Goal: Task Accomplishment & Management: Use online tool/utility

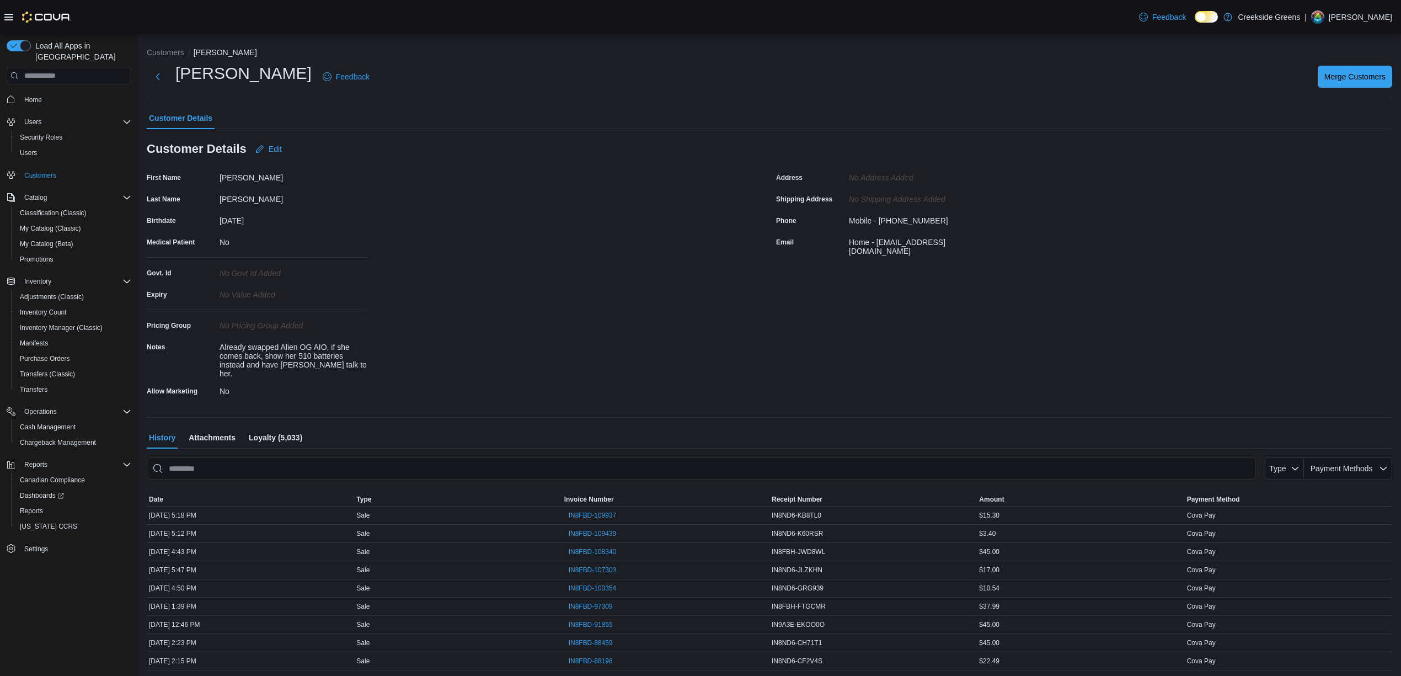
click at [15, 92] on span "Home" at bounding box center [69, 99] width 125 height 14
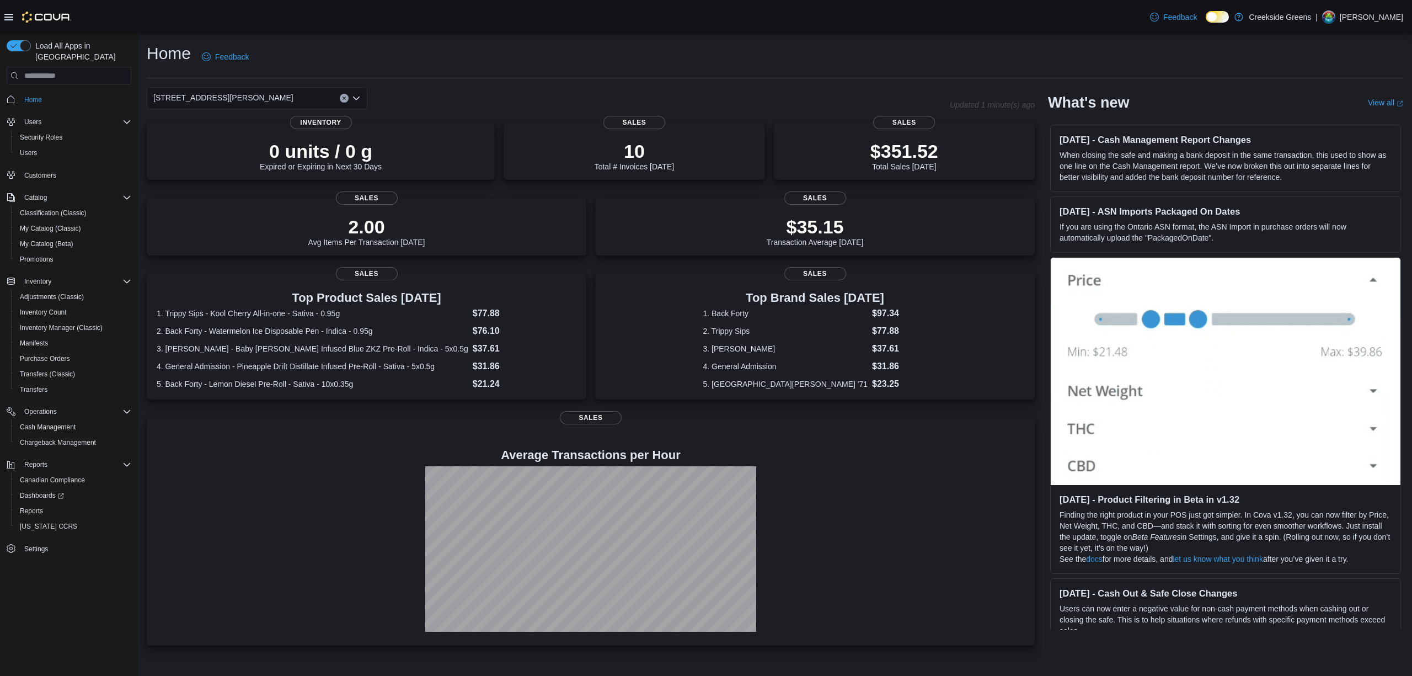
click at [342, 98] on icon "Clear input" at bounding box center [344, 98] width 4 height 4
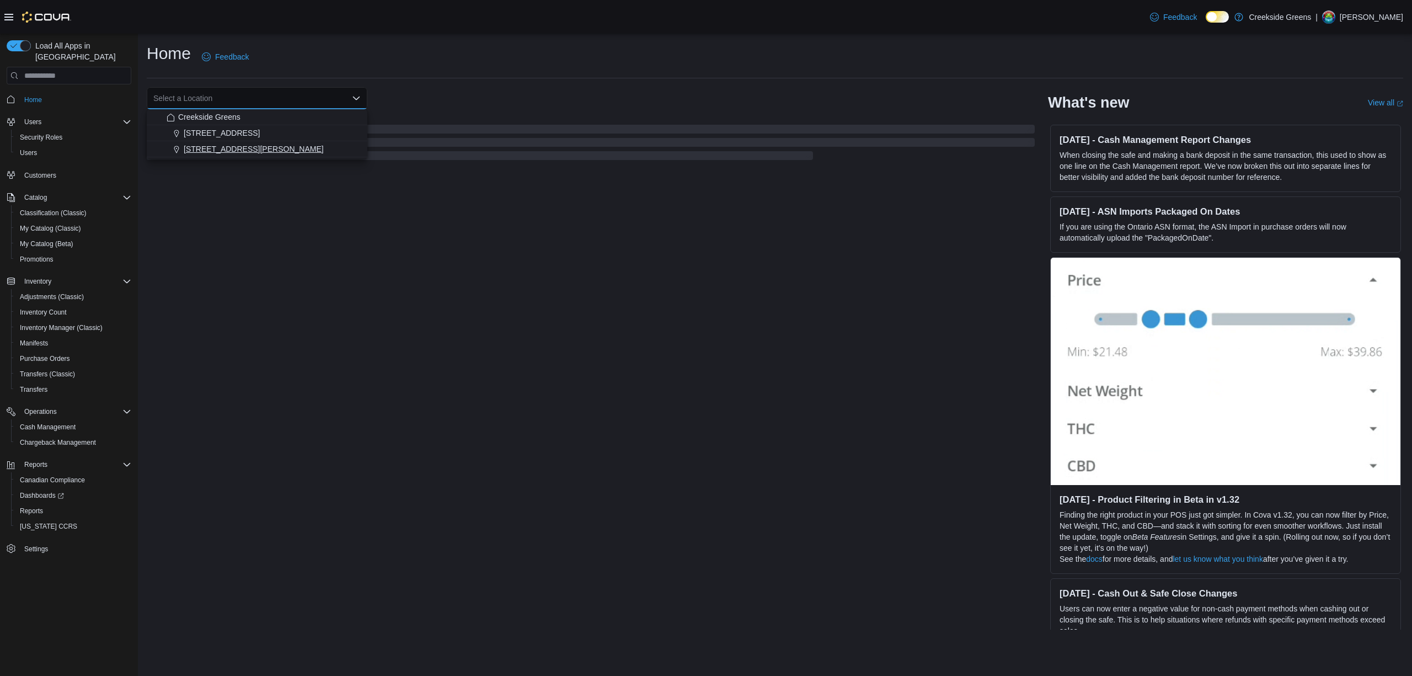
click at [204, 146] on span "19 Reuben Crescent" at bounding box center [254, 148] width 140 height 11
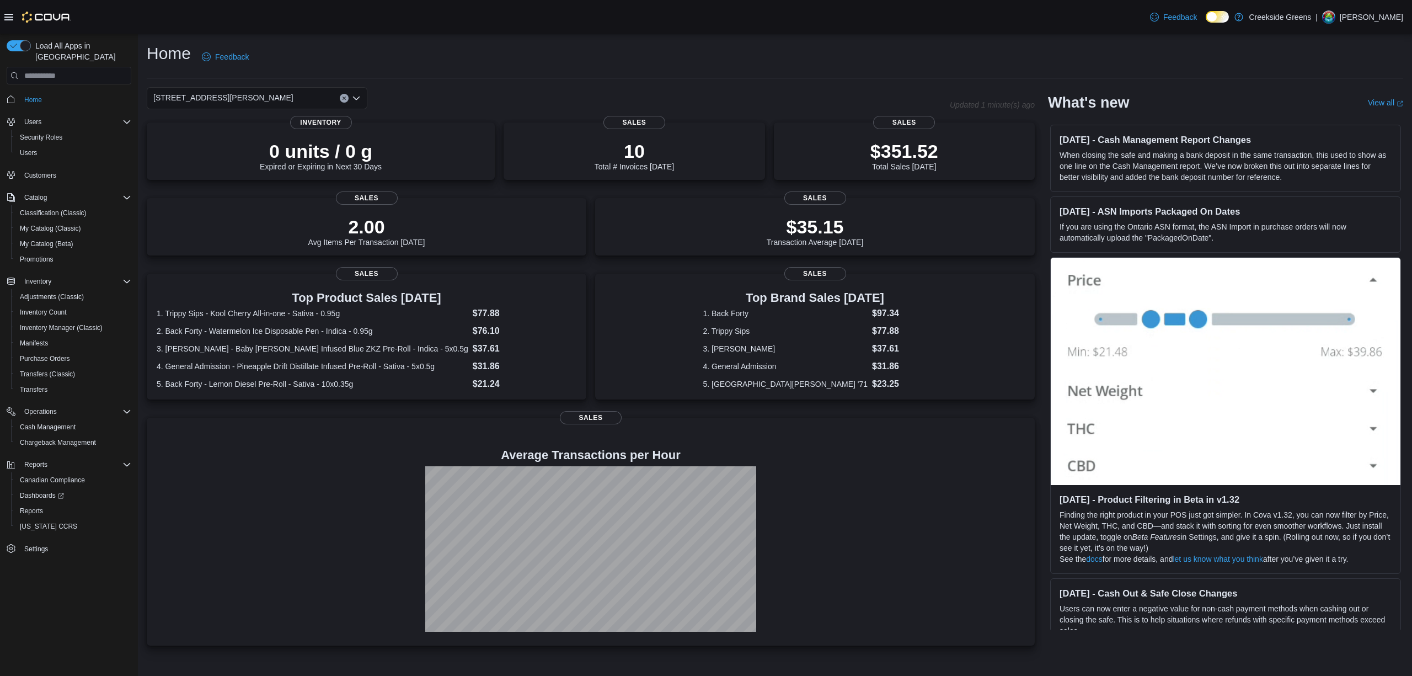
click at [281, 96] on div "19 Reuben Crescent Combo box. Selected. 19 Reuben Crescent. Press Backspace to …" at bounding box center [257, 98] width 221 height 22
click at [201, 134] on span "1192 Bank Street" at bounding box center [222, 132] width 76 height 11
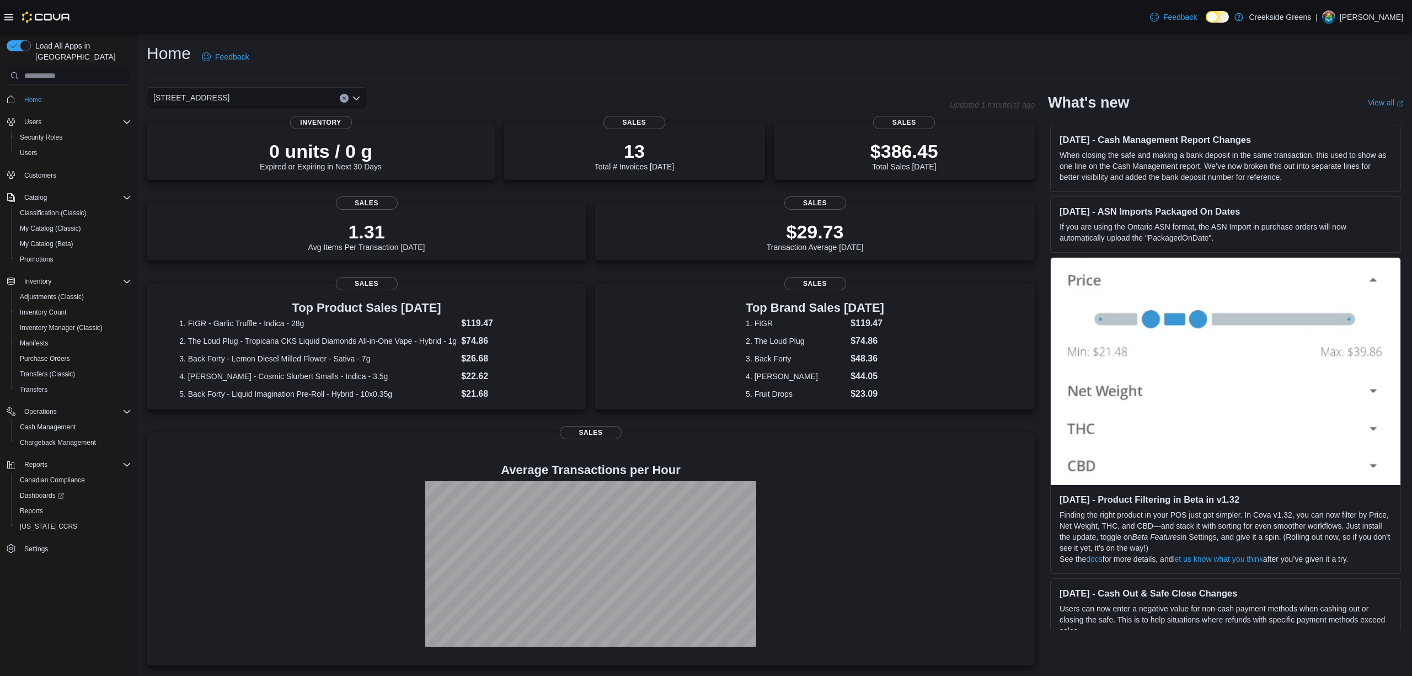
click at [276, 104] on div "1192 Bank Street" at bounding box center [257, 98] width 221 height 22
click at [237, 140] on button "1192 Bank Street" at bounding box center [257, 133] width 221 height 16
click at [241, 96] on div "1192 Bank Street Combo box. Selected. 1192 Bank Street. Press Backspace to dele…" at bounding box center [257, 98] width 221 height 22
click at [226, 156] on button "19 Reuben Crescent" at bounding box center [257, 149] width 221 height 16
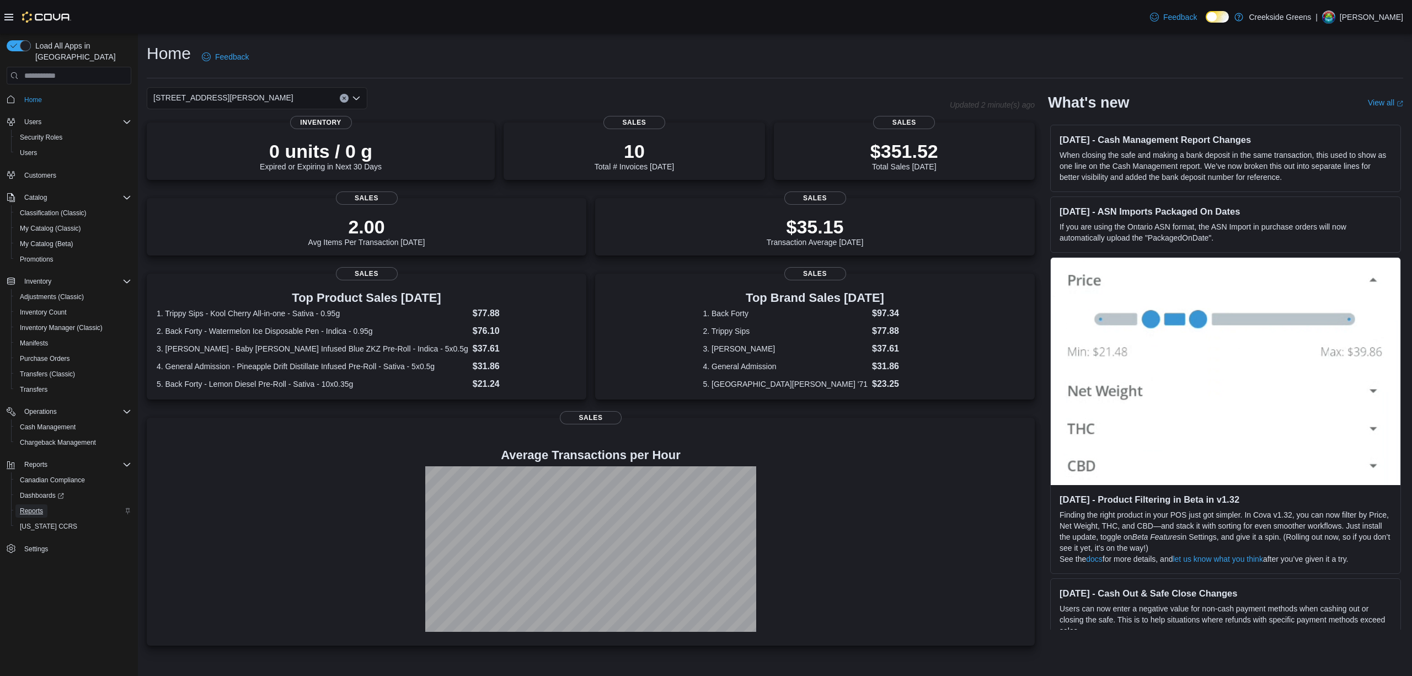
click at [29, 506] on span "Reports" at bounding box center [31, 510] width 23 height 9
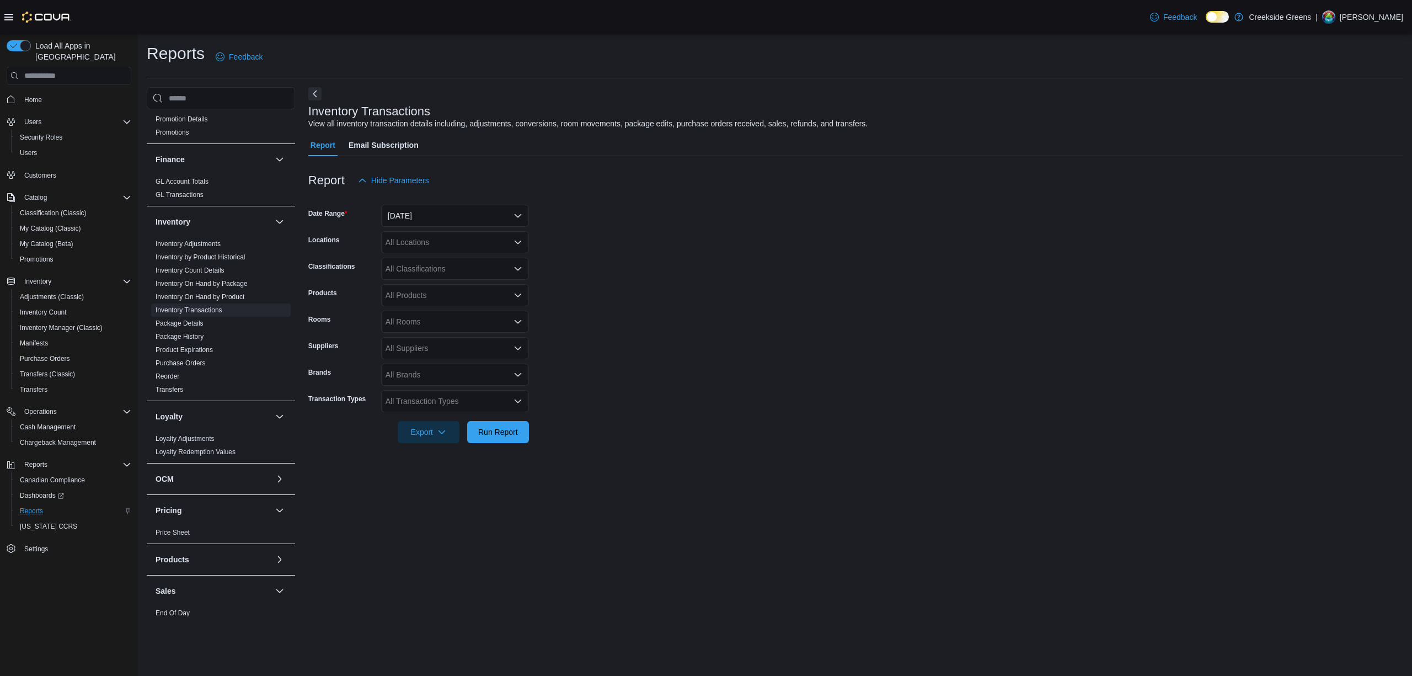
scroll to position [639, 0]
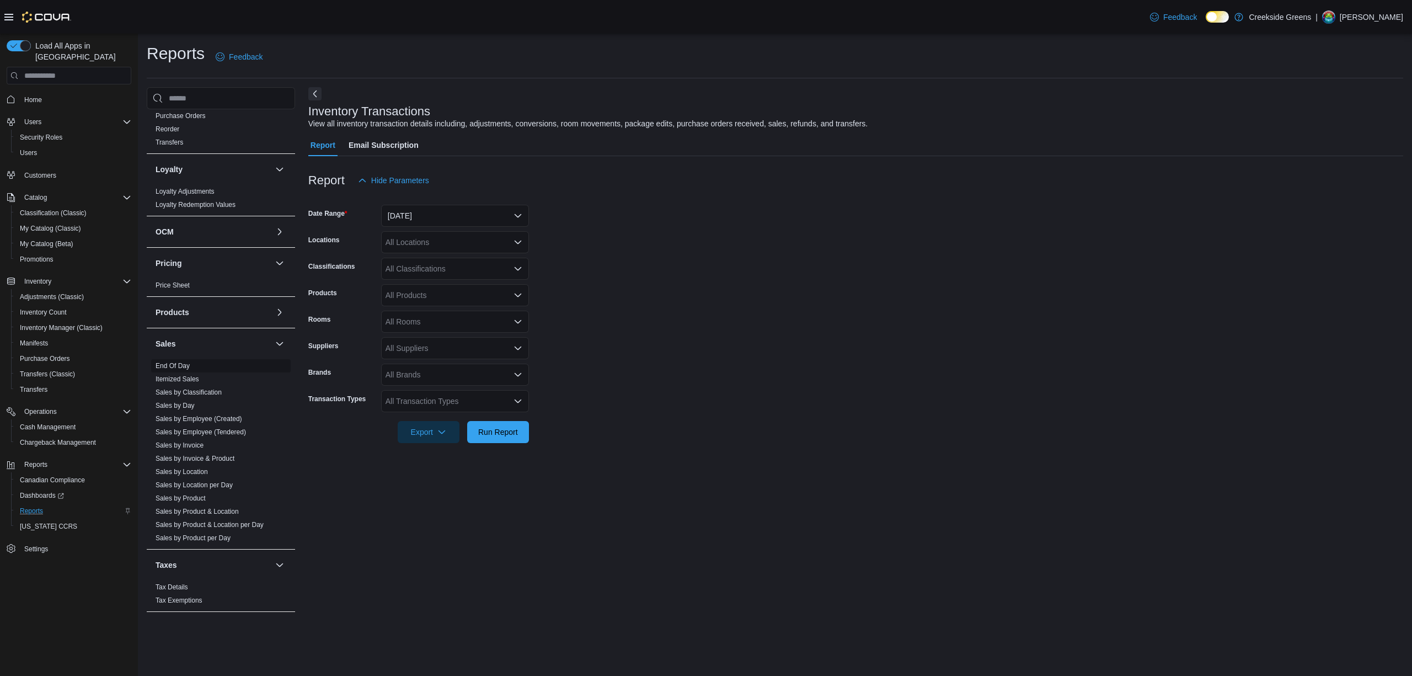
drag, startPoint x: 179, startPoint y: 356, endPoint x: 188, endPoint y: 354, distance: 9.1
click at [179, 362] on link "End Of Day" at bounding box center [173, 366] width 34 height 8
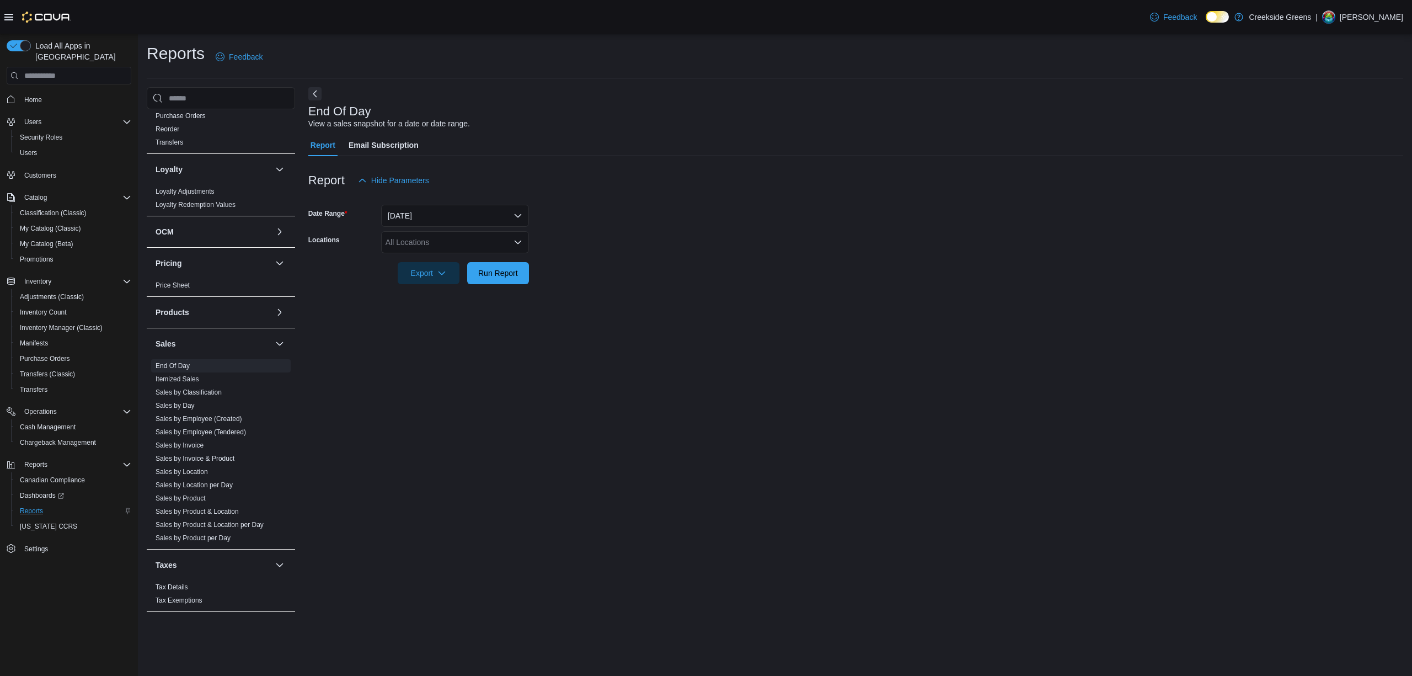
click at [449, 237] on div "All Locations" at bounding box center [455, 242] width 148 height 22
click at [450, 276] on span "1192 Bank Street" at bounding box center [443, 276] width 76 height 11
click at [764, 287] on div at bounding box center [855, 290] width 1095 height 13
click at [525, 279] on button "Run Report" at bounding box center [498, 272] width 62 height 22
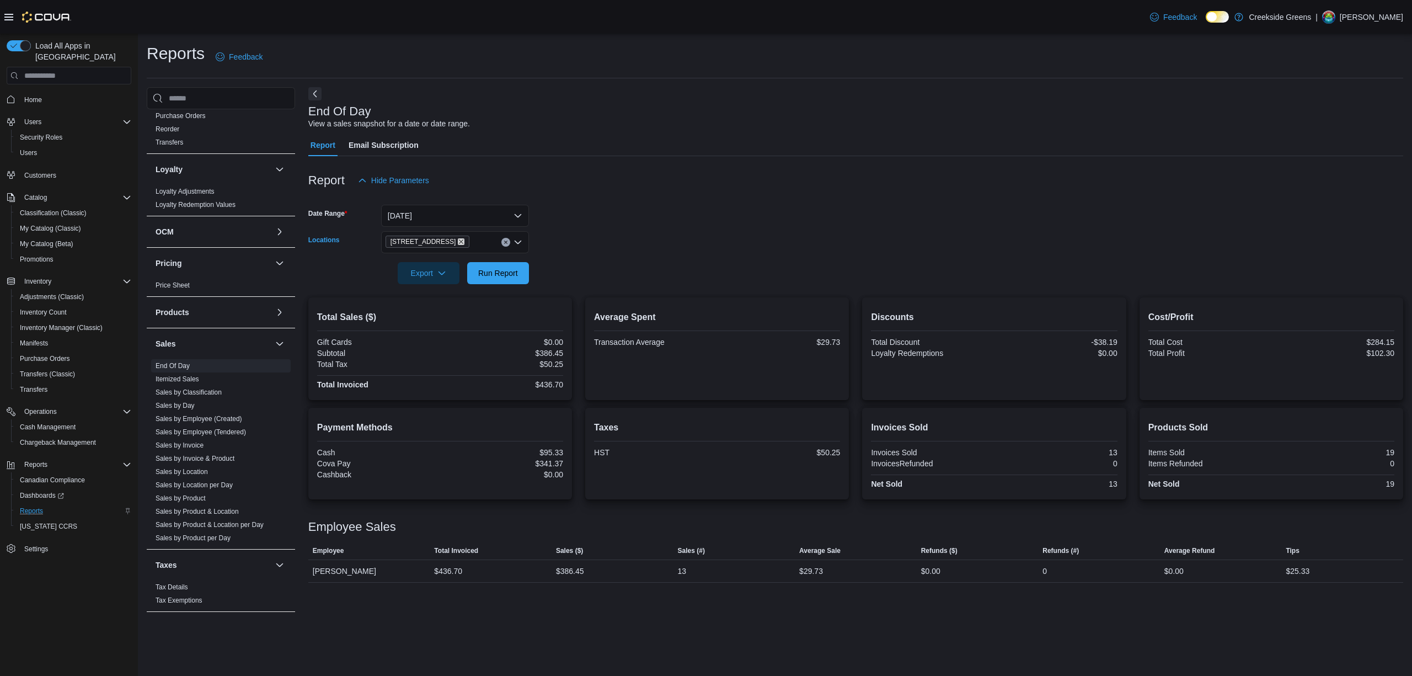
click at [458, 243] on icon "Remove 1192 Bank Street from selection in this group" at bounding box center [461, 241] width 7 height 7
click at [460, 289] on span "19 Reuben Crescent" at bounding box center [475, 292] width 140 height 11
drag, startPoint x: 673, startPoint y: 280, endPoint x: 511, endPoint y: 269, distance: 162.6
click at [671, 280] on form "Date Range Today Locations 19 Reuben Crescent Combo box. Selected. 19 Reuben Cr…" at bounding box center [855, 237] width 1095 height 93
click at [504, 269] on span "Run Report" at bounding box center [498, 272] width 40 height 11
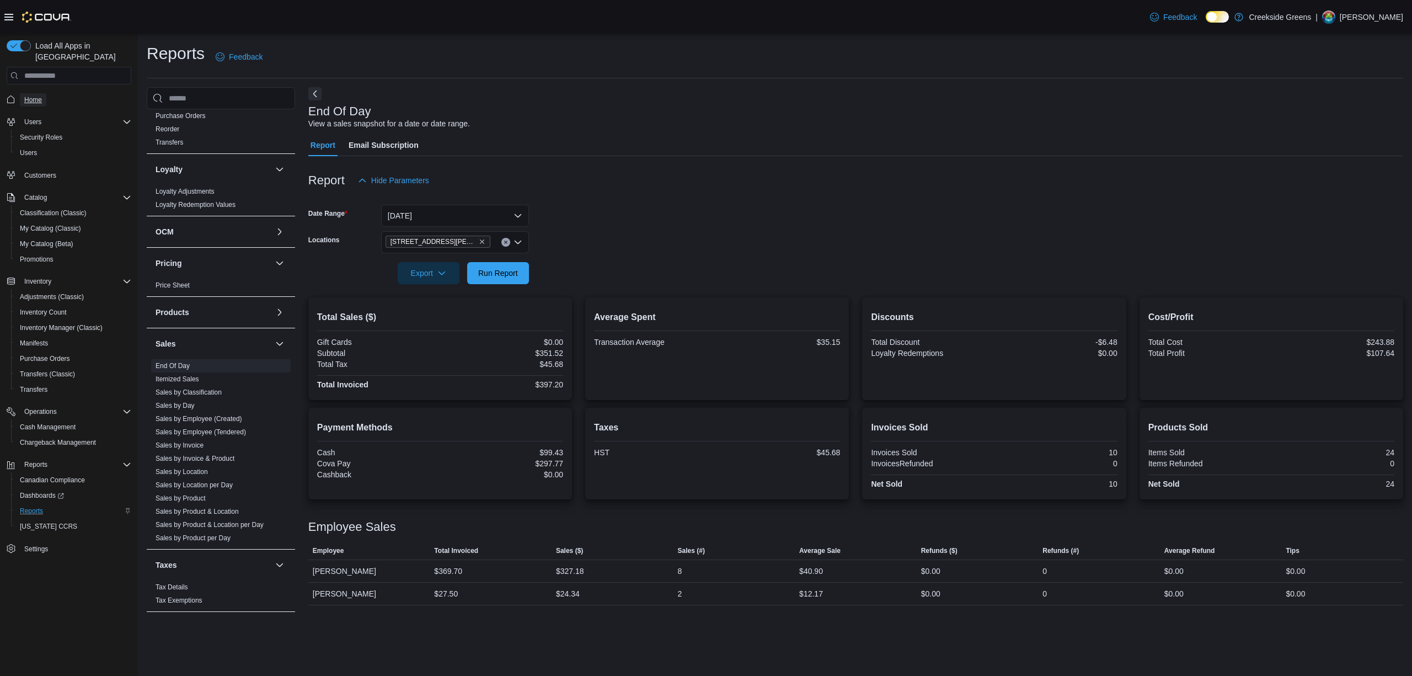
click at [33, 95] on span "Home" at bounding box center [33, 99] width 18 height 9
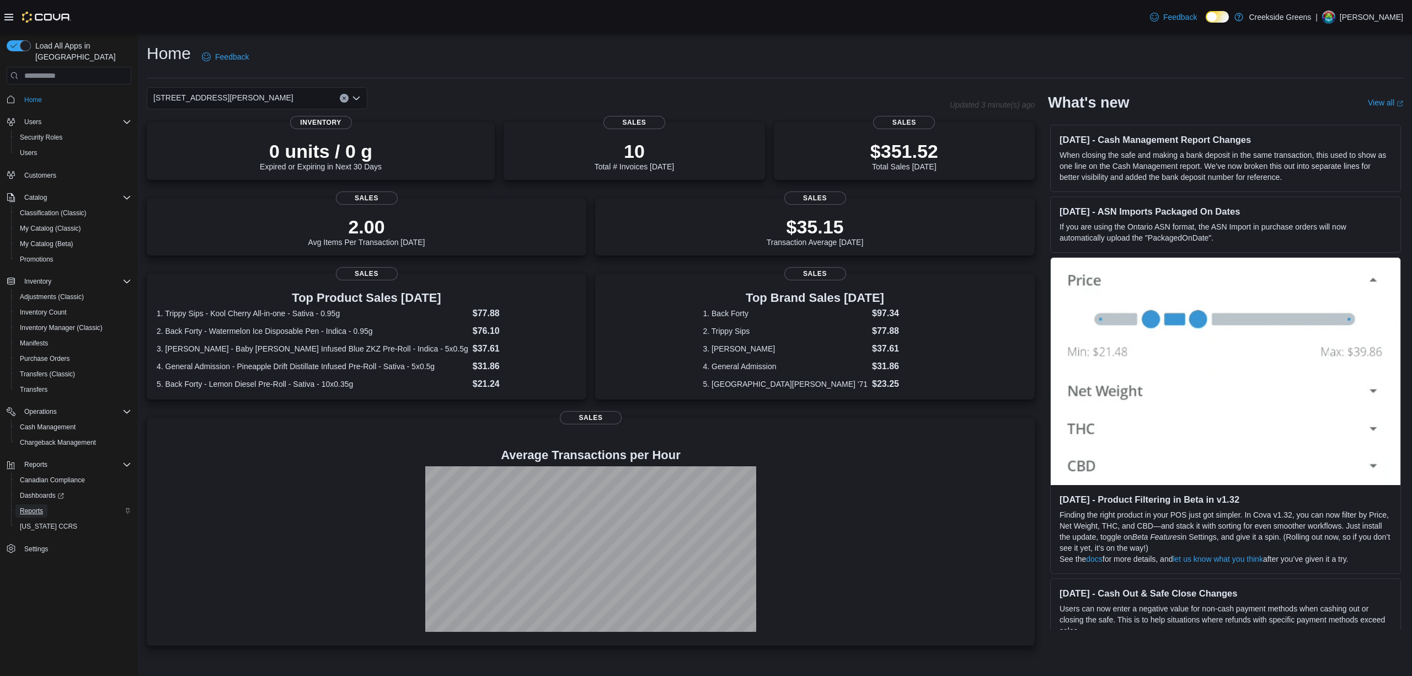
click at [40, 506] on span "Reports" at bounding box center [31, 510] width 23 height 9
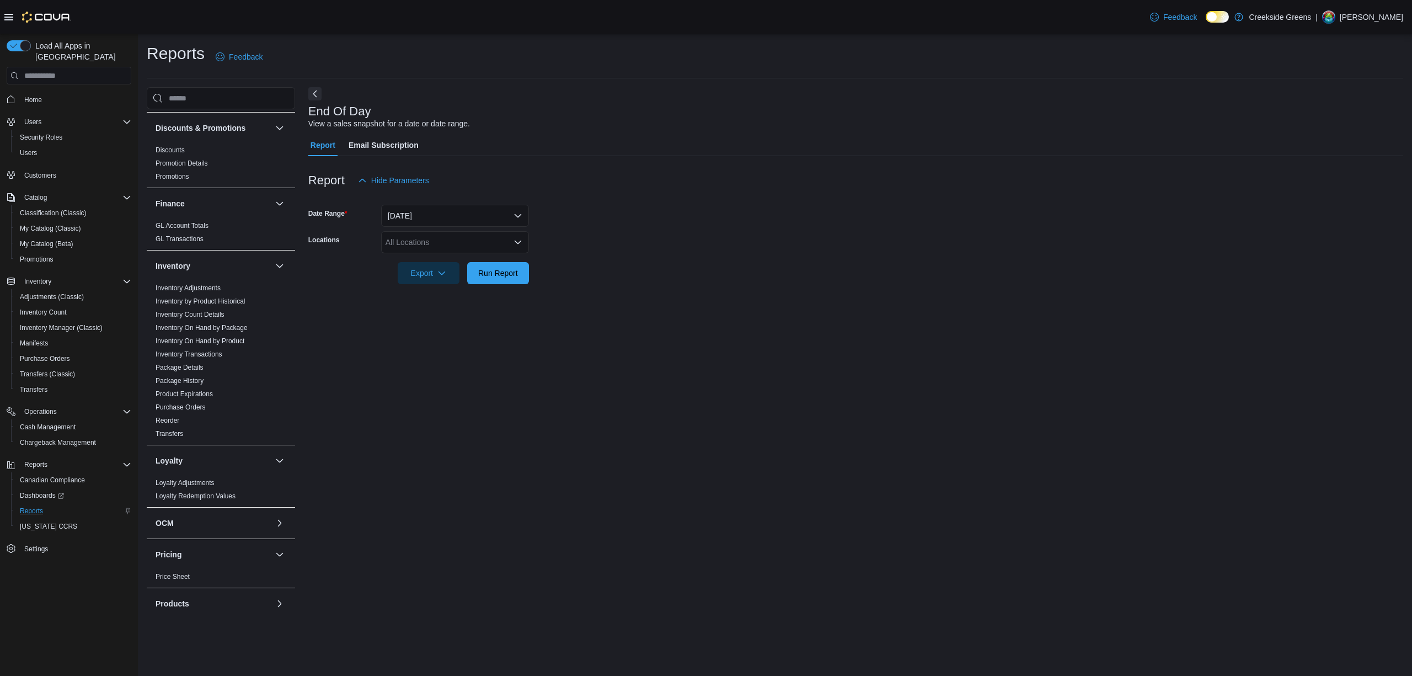
scroll to position [345, 0]
click at [462, 245] on div "All Locations" at bounding box center [455, 242] width 148 height 22
click at [204, 353] on link "Inventory Transactions" at bounding box center [189, 357] width 67 height 8
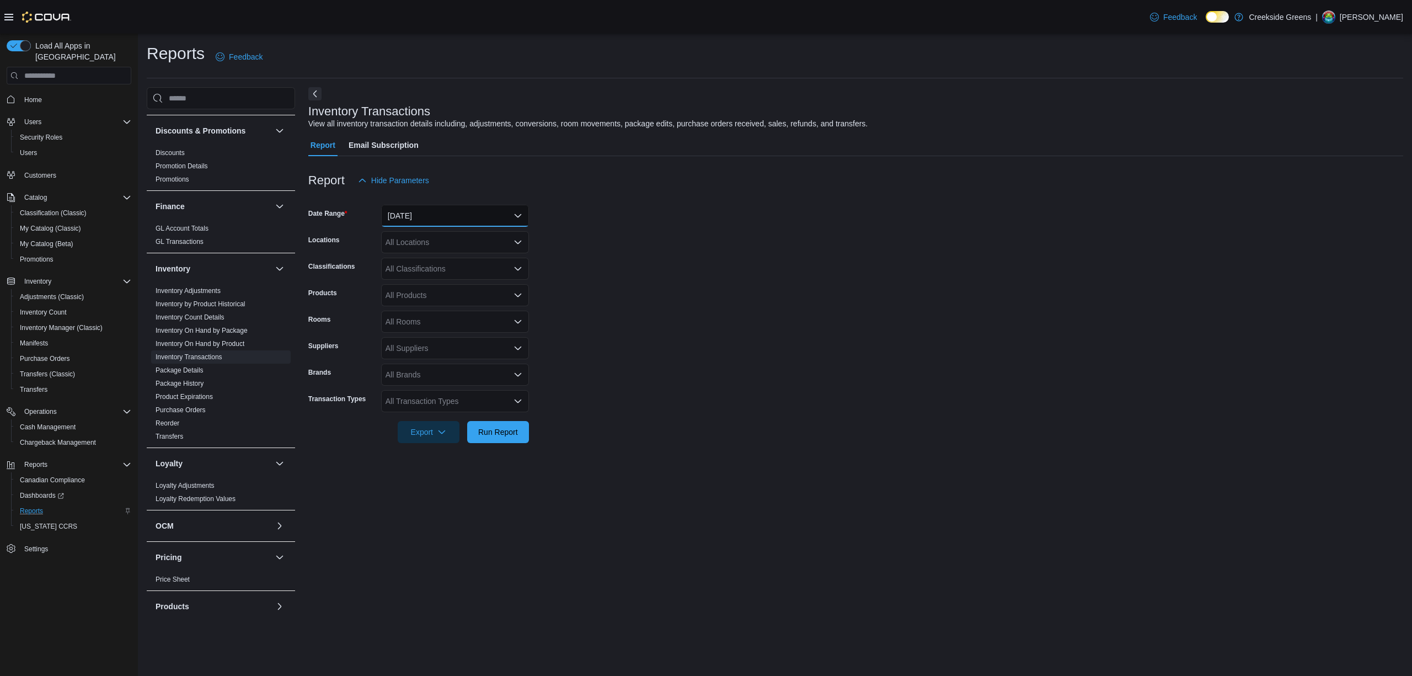
click at [446, 210] on button "Yesterday" at bounding box center [455, 216] width 148 height 22
click at [458, 305] on span "Last 7 Days" at bounding box center [462, 303] width 126 height 13
click at [449, 210] on button "Last 7 Days" at bounding box center [455, 216] width 148 height 22
click at [448, 316] on button "Last 7 Days (excluding today)" at bounding box center [455, 326] width 148 height 22
click at [446, 242] on div "All Locations" at bounding box center [455, 242] width 148 height 22
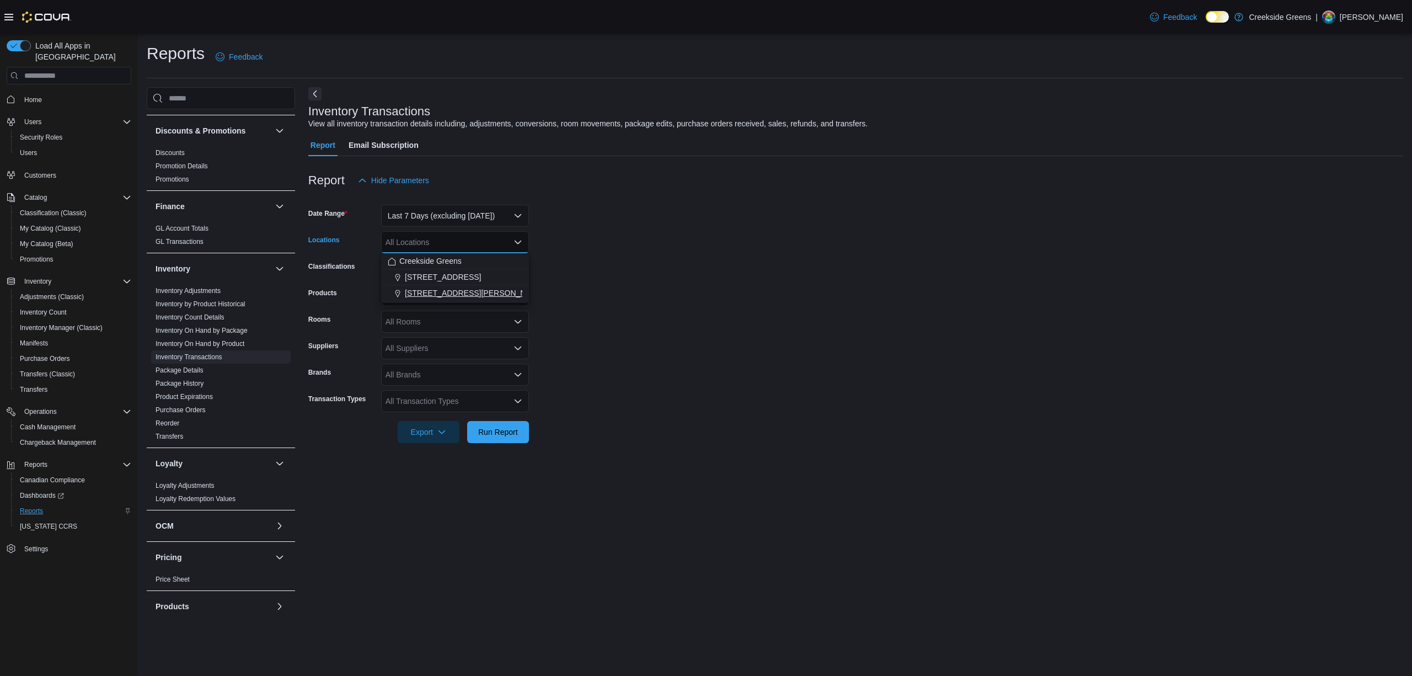
click at [453, 293] on span "19 Reuben Crescent" at bounding box center [475, 292] width 140 height 11
drag, startPoint x: 783, startPoint y: 274, endPoint x: 567, endPoint y: 274, distance: 216.3
click at [783, 274] on form "Date Range Last 7 Days (excluding today) Locations 19 Reuben Crescent Combo box…" at bounding box center [855, 317] width 1095 height 252
click at [473, 270] on div "All Classifications" at bounding box center [455, 269] width 148 height 22
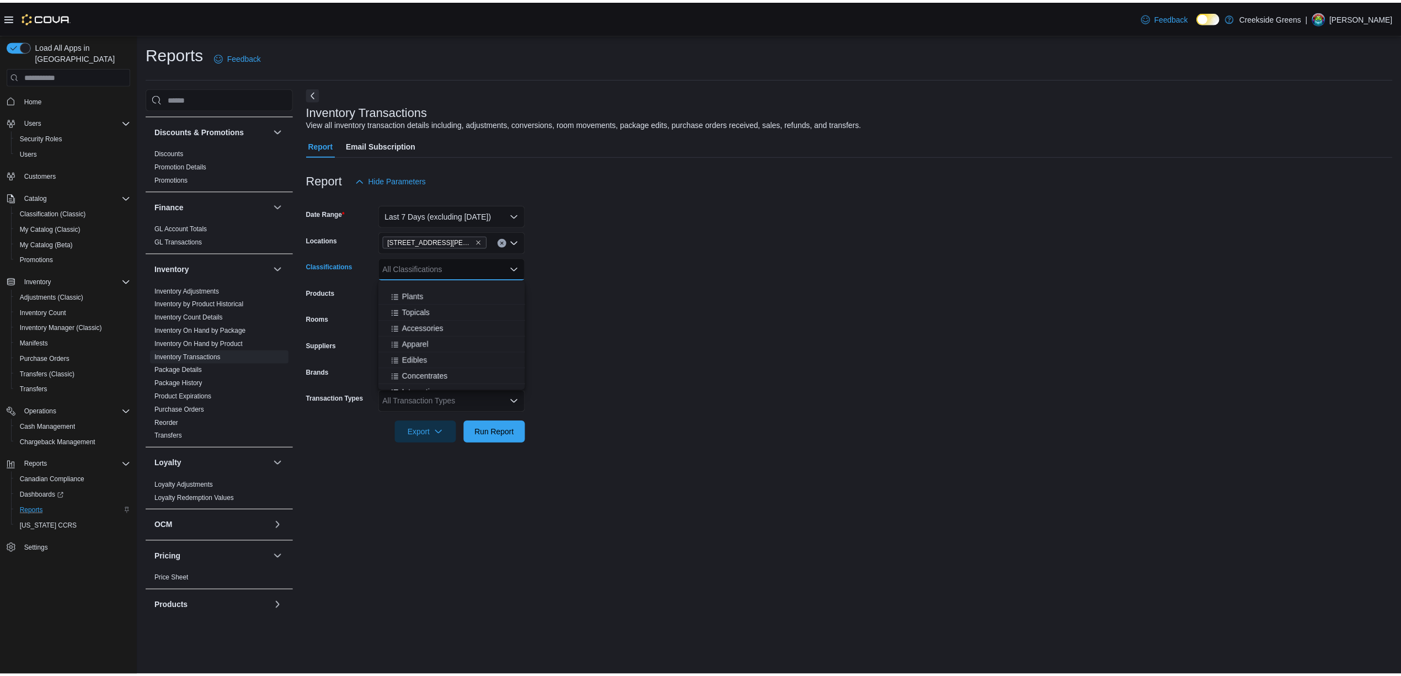
scroll to position [73, 0]
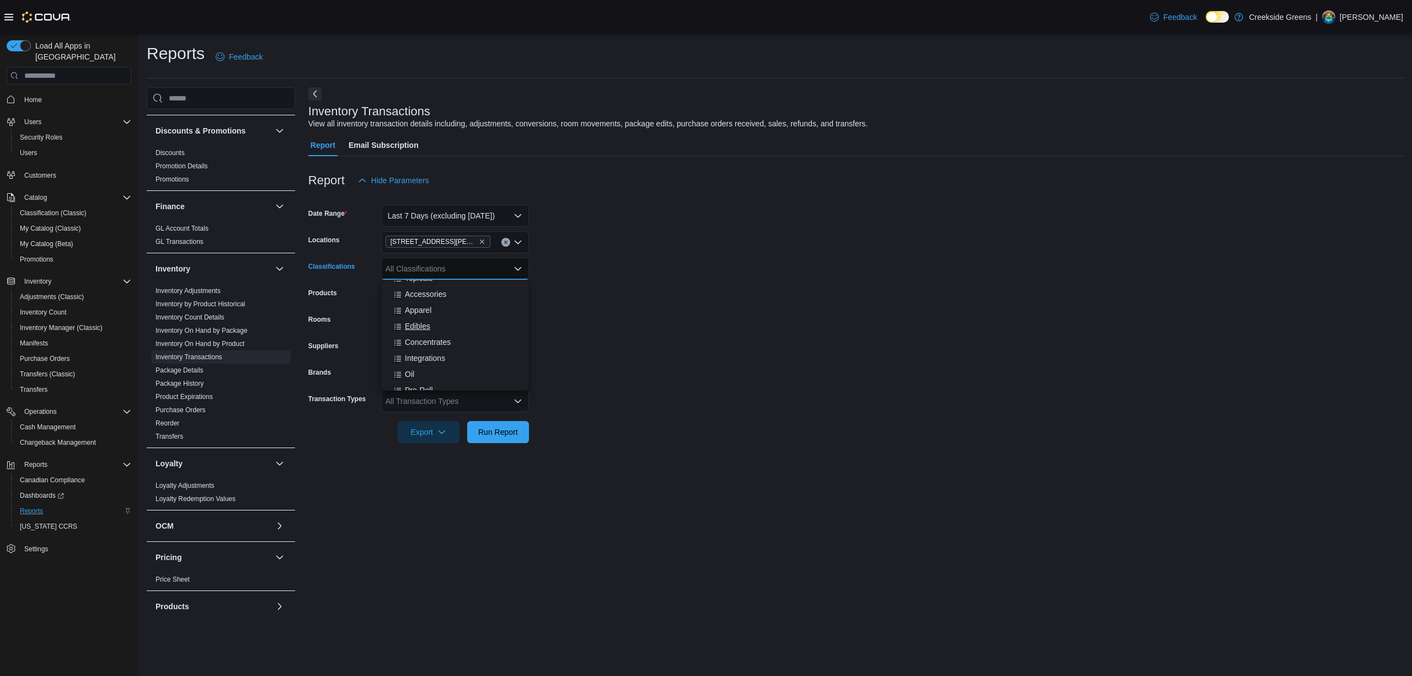
click at [435, 323] on div "Edibles" at bounding box center [455, 326] width 135 height 11
click at [856, 369] on form "Date Range Last 7 Days (excluding today) Locations 19 Reuben Crescent Classific…" at bounding box center [855, 317] width 1095 height 252
click at [497, 433] on span "Run Report" at bounding box center [498, 431] width 40 height 11
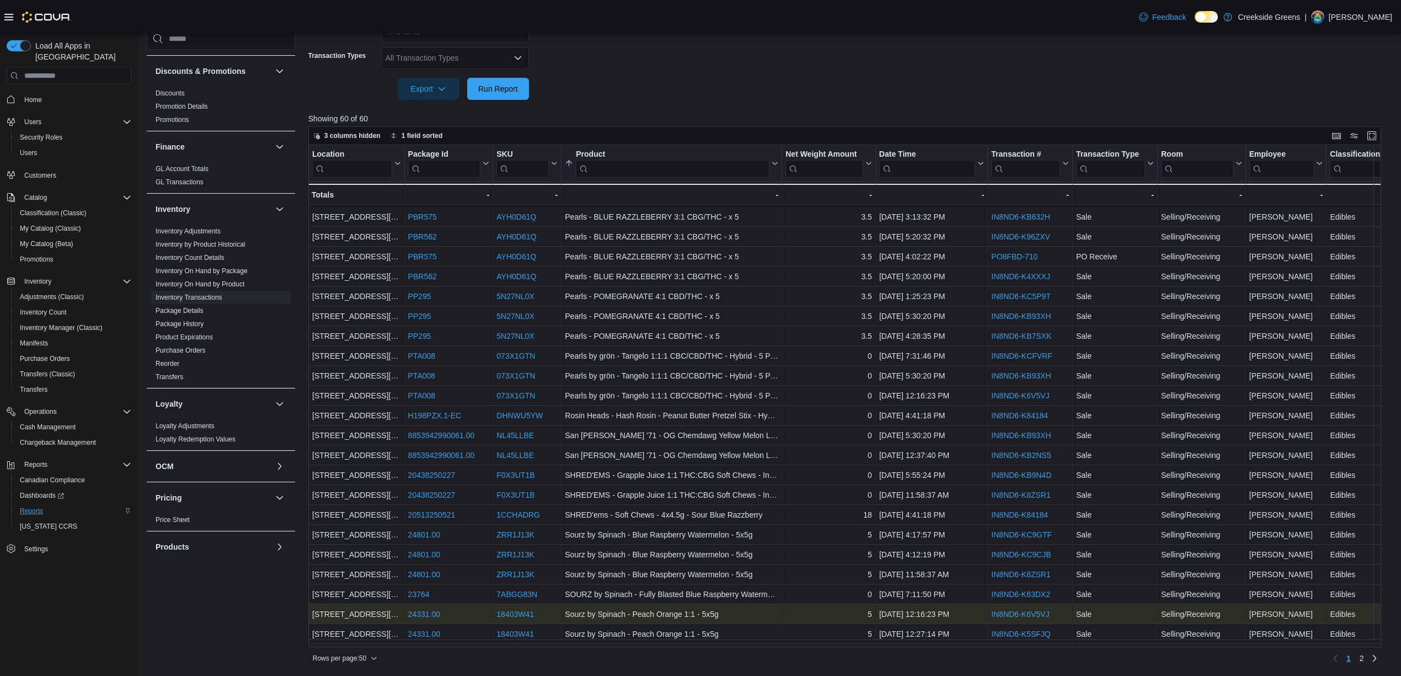
scroll to position [559, 0]
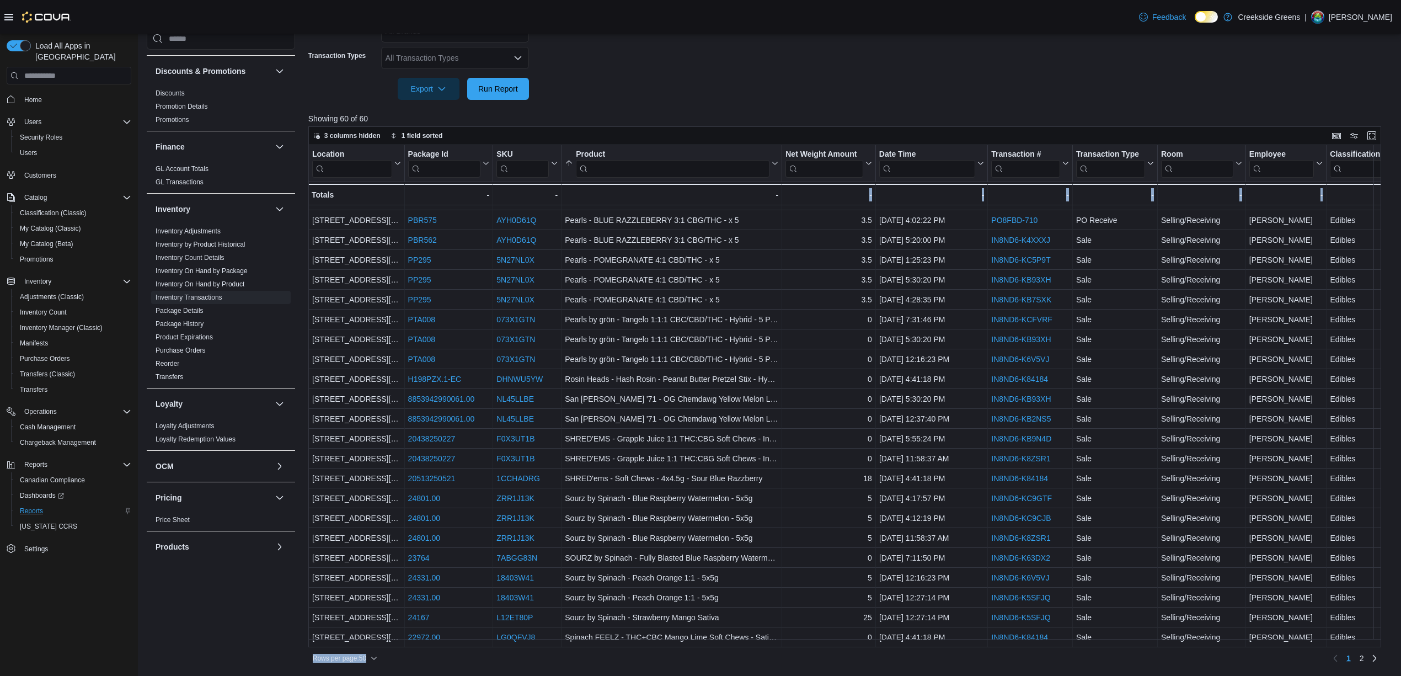
drag, startPoint x: 754, startPoint y: 647, endPoint x: 855, endPoint y: 645, distance: 101.5
click at [855, 645] on div "3 columns hidden 1 field sorted Location Click to view column header actions Pa…" at bounding box center [845, 396] width 1074 height 541
click at [661, 163] on input "search" at bounding box center [673, 169] width 194 height 18
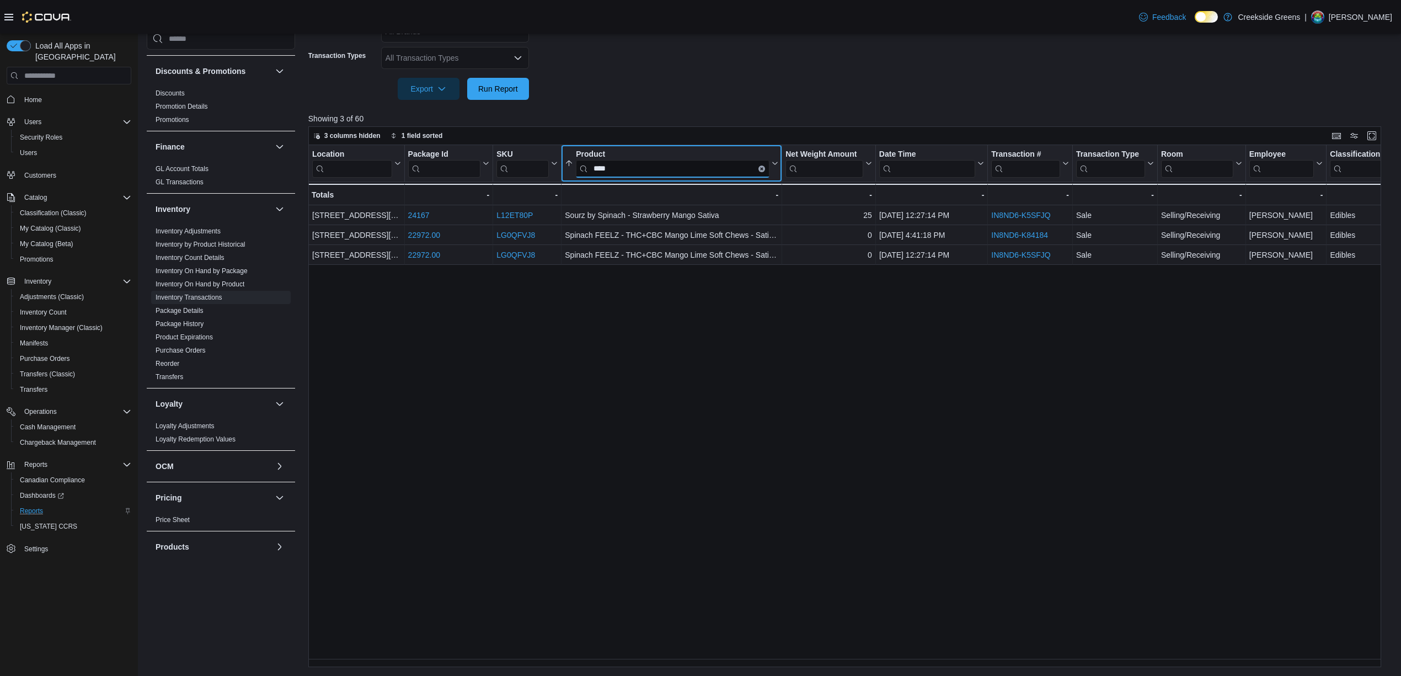
scroll to position [0, 0]
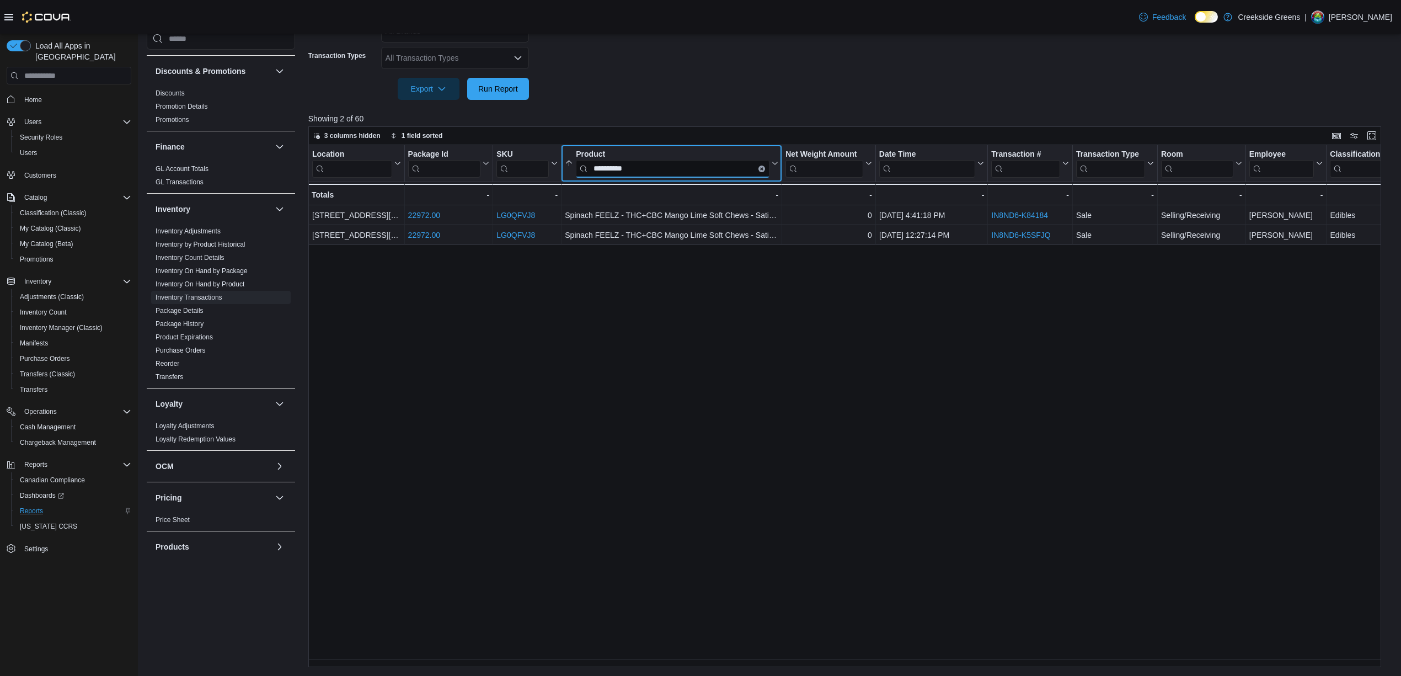
type input "**********"
click at [982, 414] on div "**********" at bounding box center [850, 406] width 1084 height 522
drag, startPoint x: 856, startPoint y: 658, endPoint x: 952, endPoint y: 653, distance: 96.1
click at [952, 653] on div "**********" at bounding box center [850, 406] width 1084 height 522
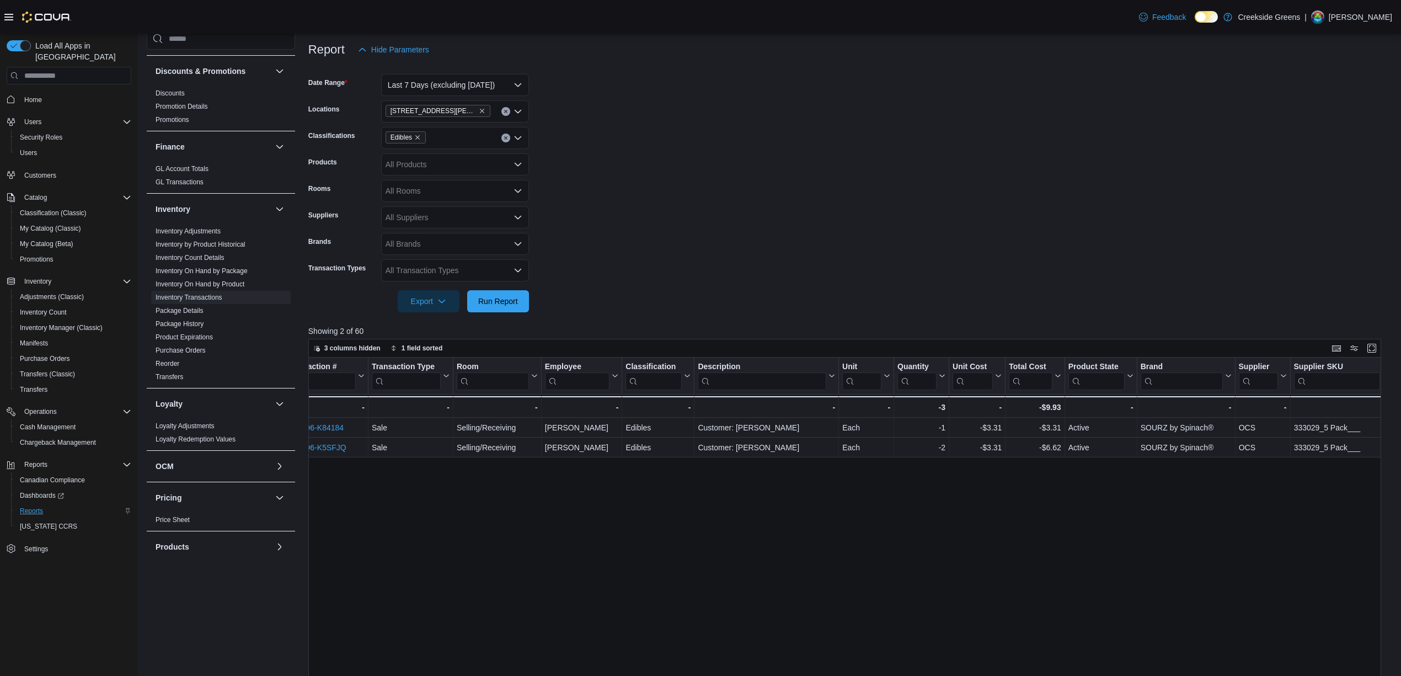
scroll to position [122, 0]
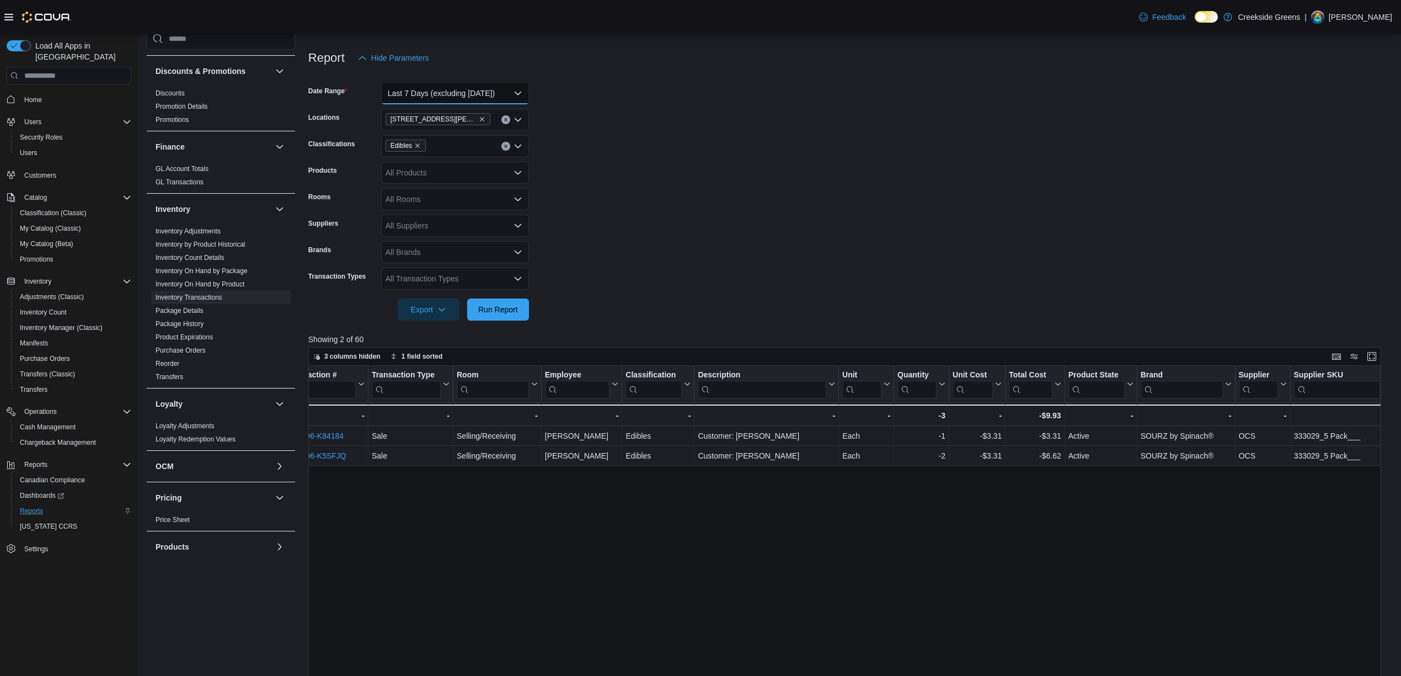
click at [457, 87] on button "Last 7 Days (excluding today)" at bounding box center [455, 93] width 148 height 22
click at [436, 255] on span "Year To Date" at bounding box center [462, 258] width 126 height 13
drag, startPoint x: 780, startPoint y: 254, endPoint x: 751, endPoint y: 267, distance: 31.6
click at [779, 254] on form "Date Range Year To Date Locations 19 Reuben Crescent Classifications Edibles Pr…" at bounding box center [850, 195] width 1084 height 252
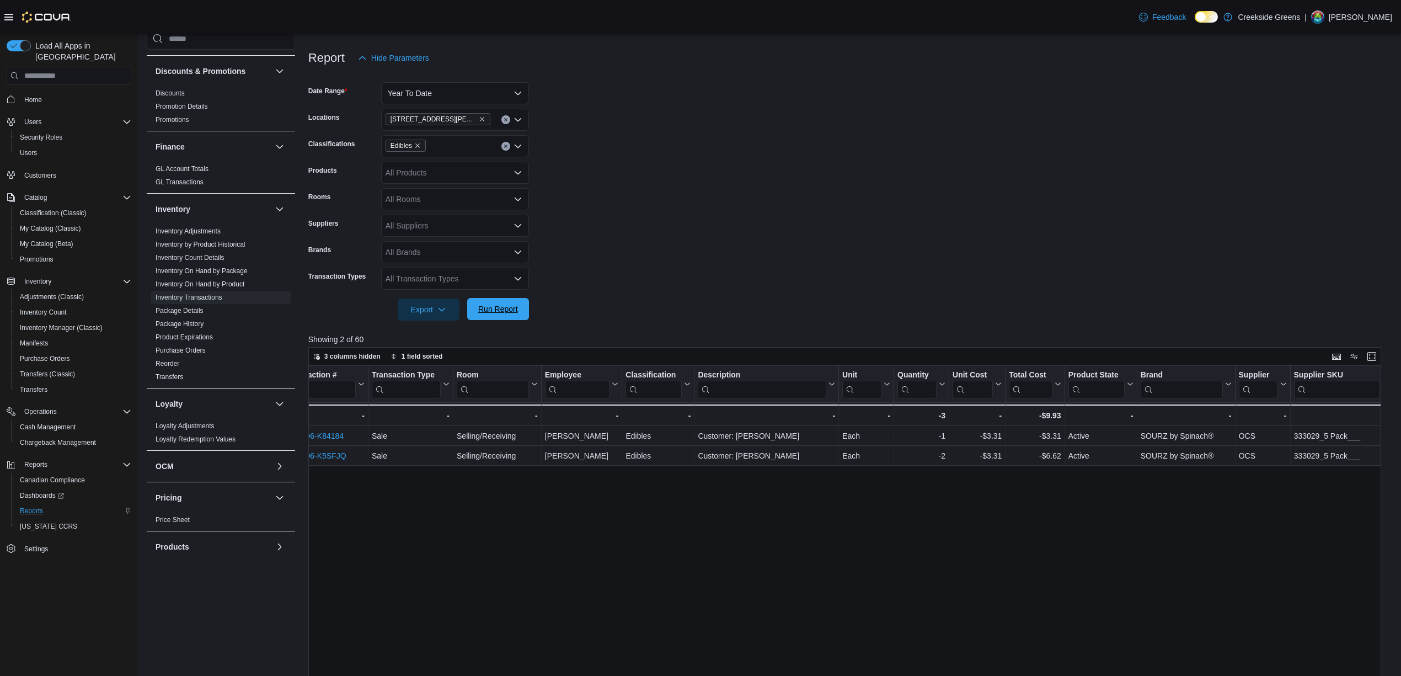
click at [506, 312] on span "Run Report" at bounding box center [498, 308] width 40 height 11
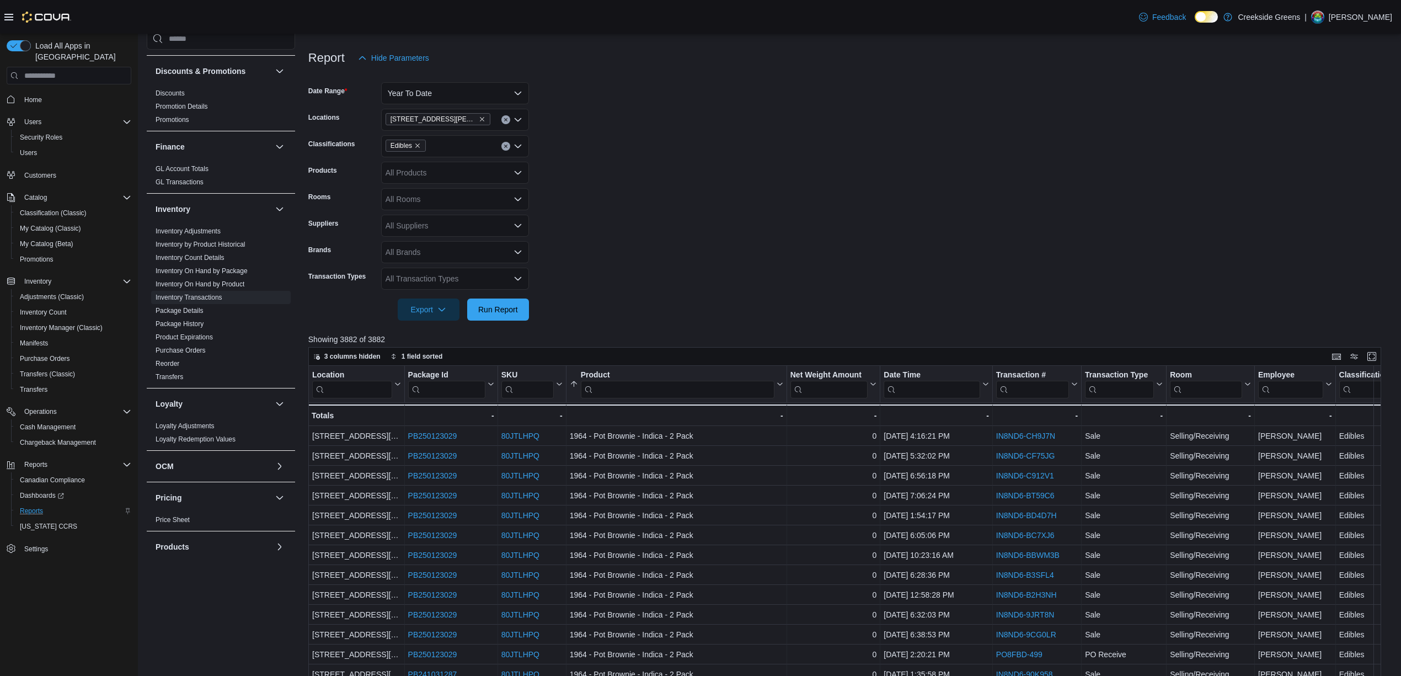
click at [676, 391] on input "search" at bounding box center [678, 390] width 194 height 18
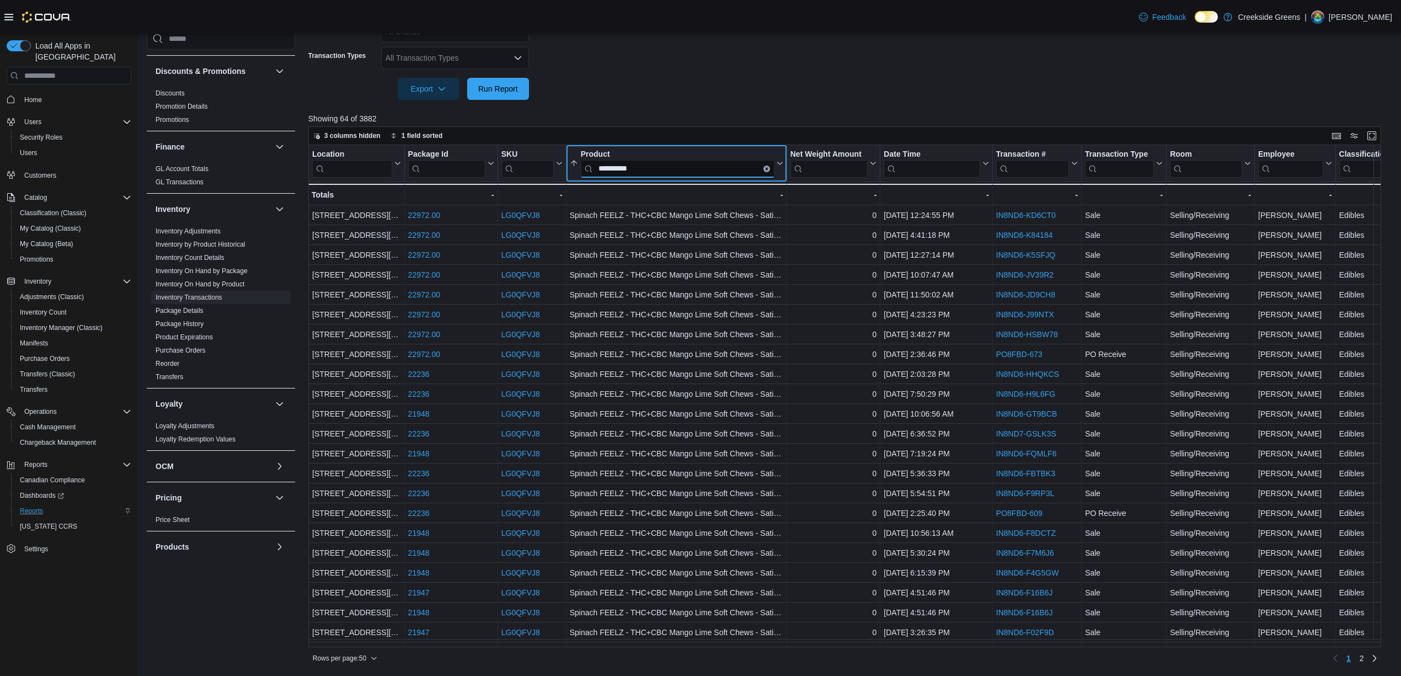
type input "**********"
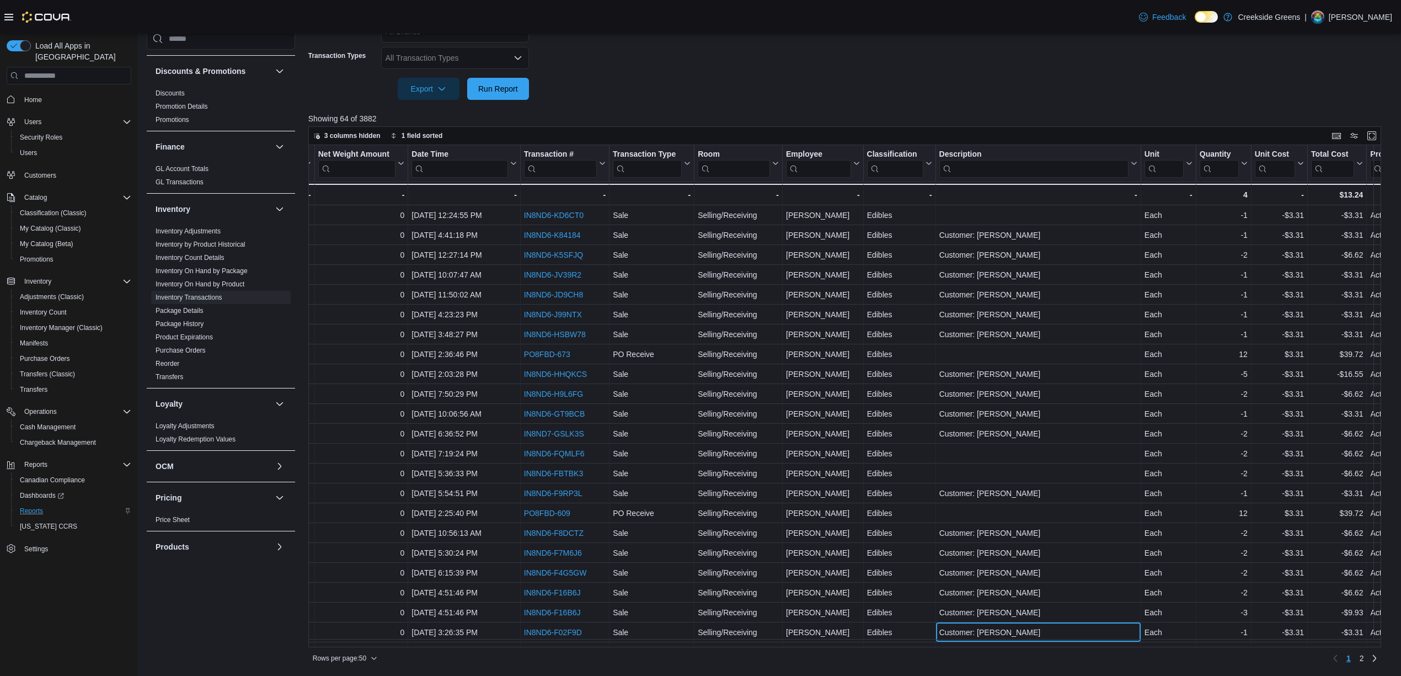
scroll to position [24, 472]
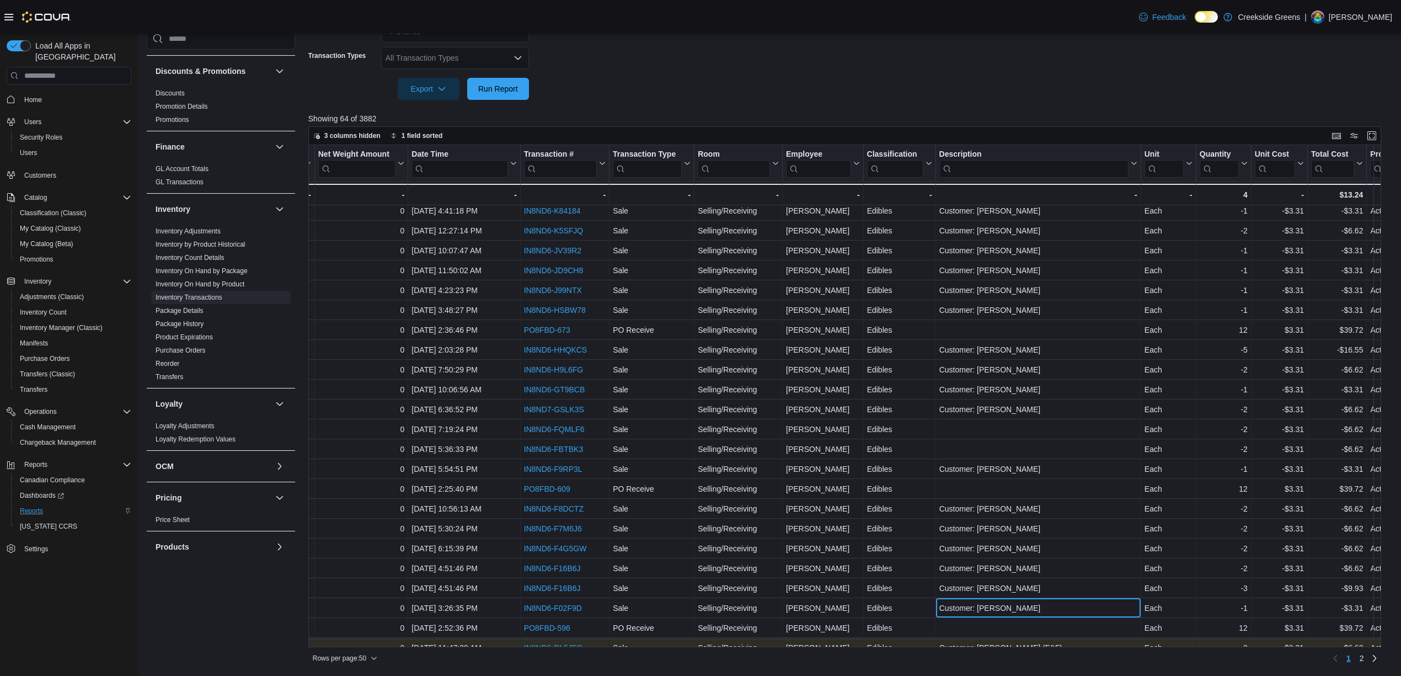
drag, startPoint x: 1110, startPoint y: 638, endPoint x: 1064, endPoint y: 637, distance: 45.8
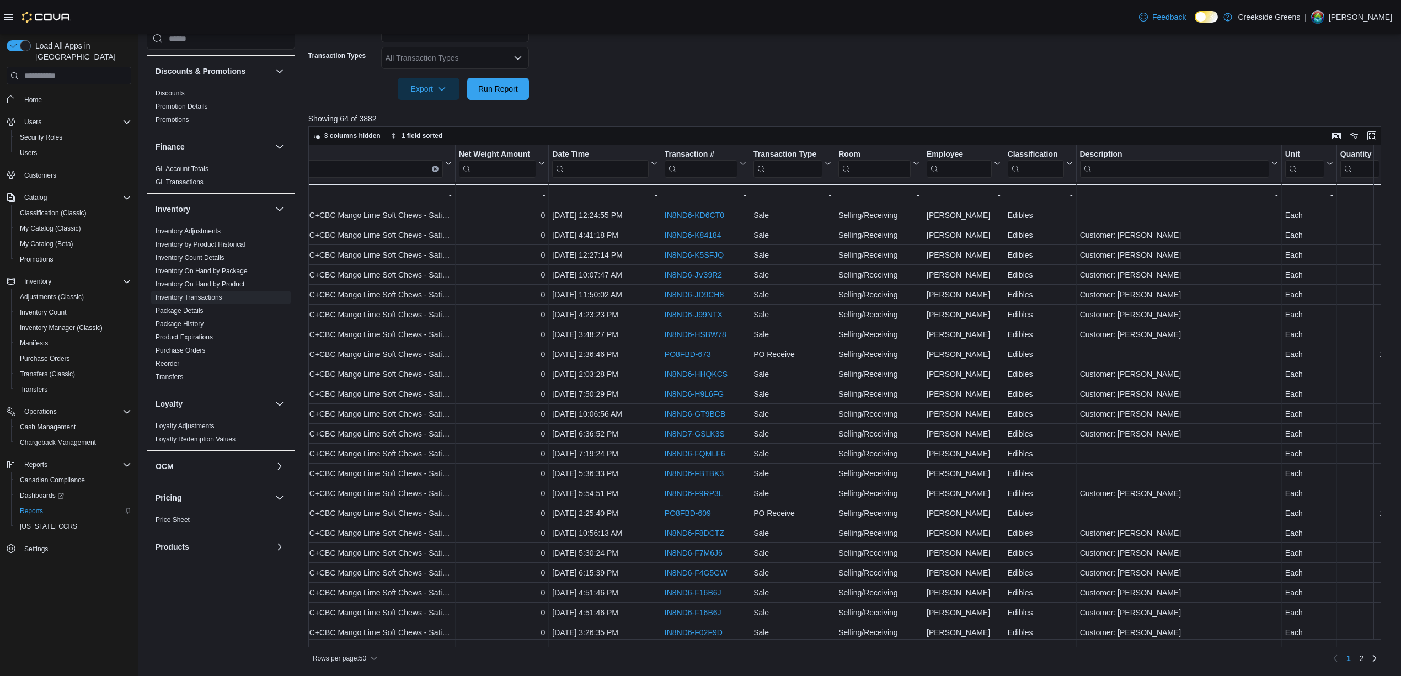
scroll to position [0, 458]
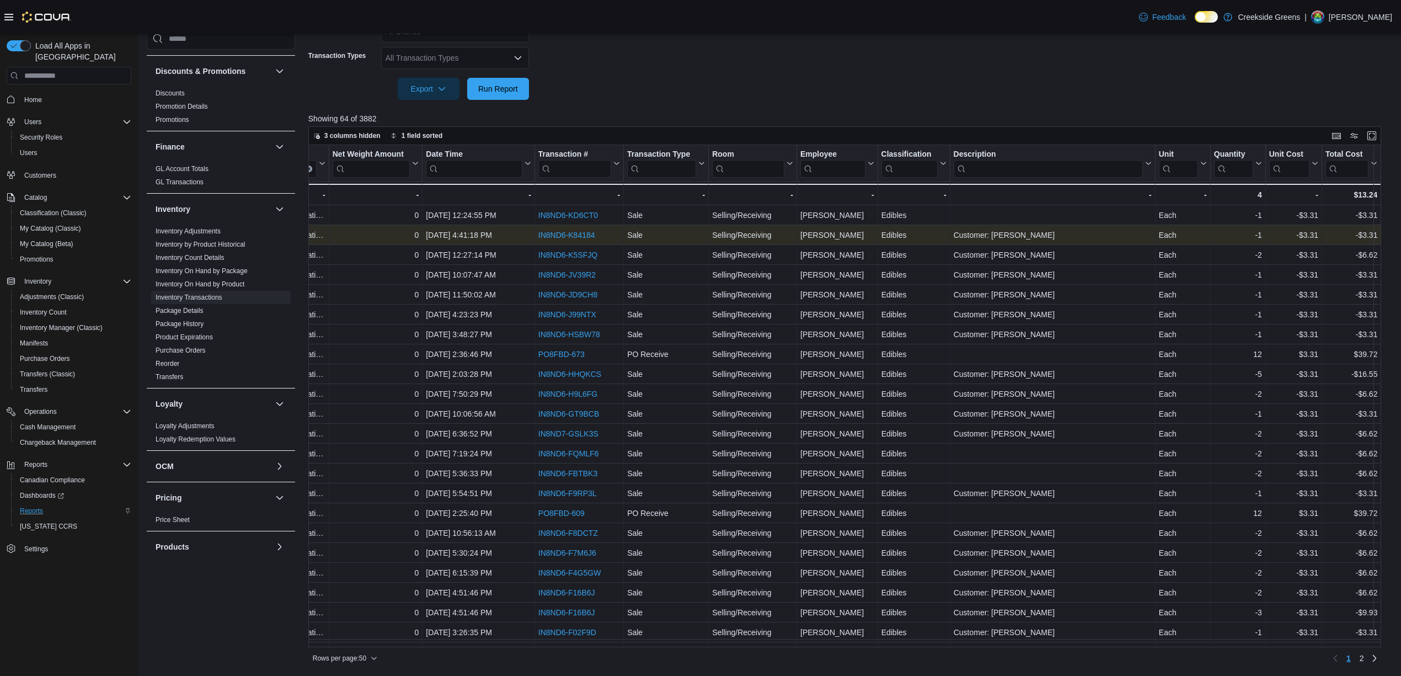
click at [567, 232] on link "IN8ND6-K84184" at bounding box center [566, 235] width 57 height 9
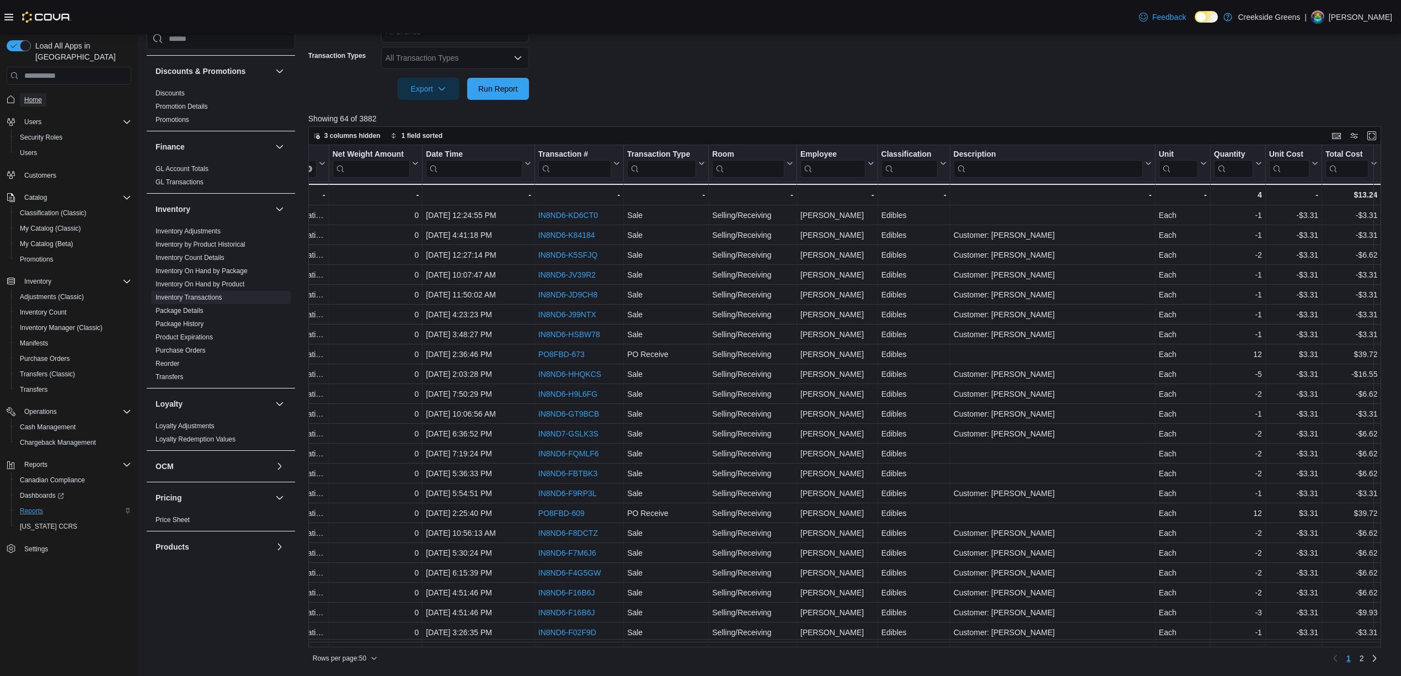
click at [20, 93] on link "Home" at bounding box center [33, 99] width 26 height 13
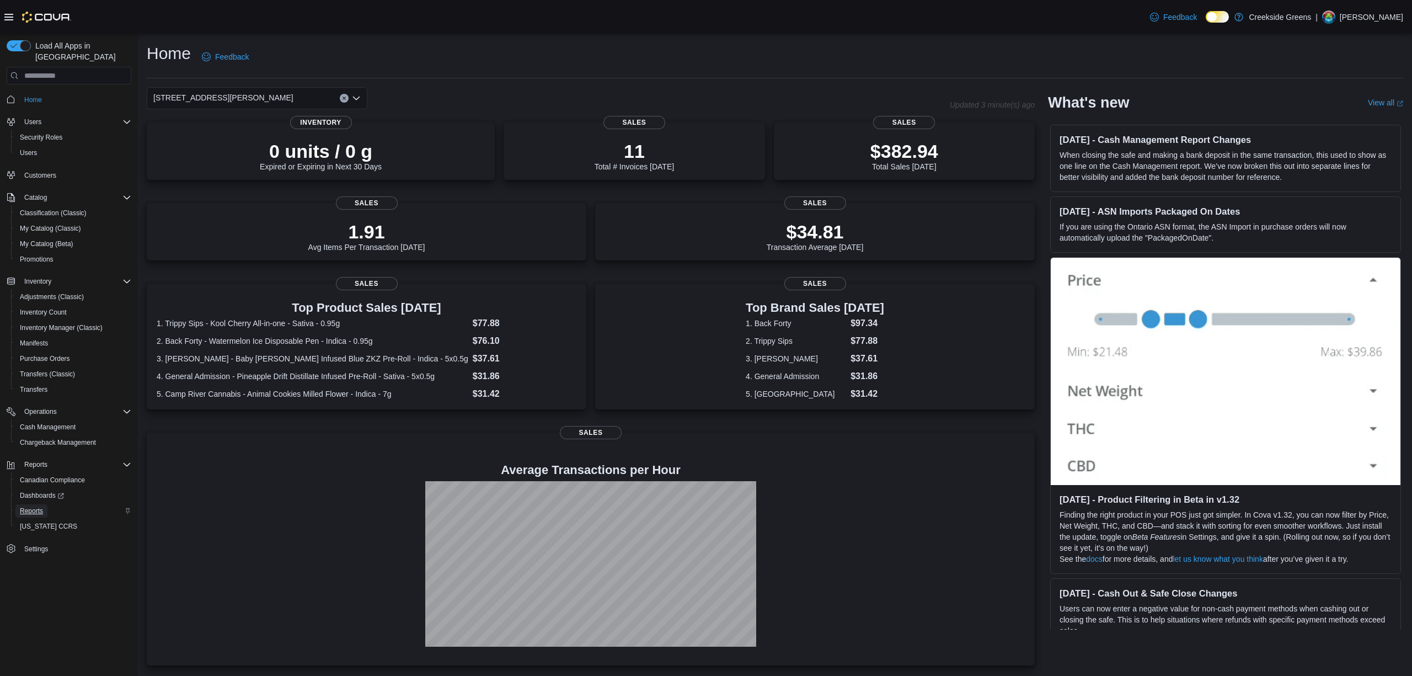
click at [34, 506] on span "Reports" at bounding box center [31, 510] width 23 height 9
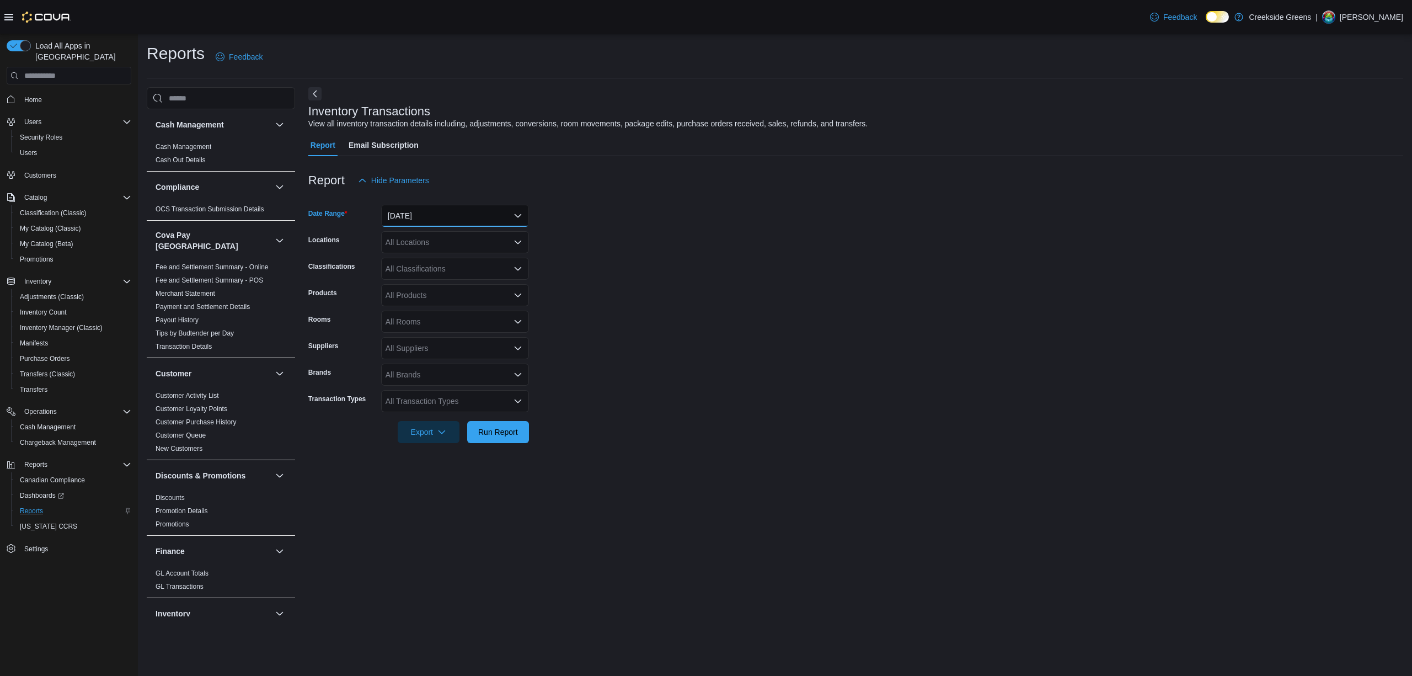
click at [451, 212] on button "Yesterday" at bounding box center [455, 216] width 148 height 22
click at [418, 257] on span "Today" at bounding box center [462, 259] width 126 height 13
click at [436, 237] on div "All Locations" at bounding box center [455, 242] width 148 height 22
click at [447, 291] on span "19 Reuben Crescent" at bounding box center [475, 292] width 140 height 11
click at [821, 371] on form "Date Range Today Locations 19 Reuben Crescent Combo box. Selected. 19 Reuben Cr…" at bounding box center [855, 317] width 1095 height 252
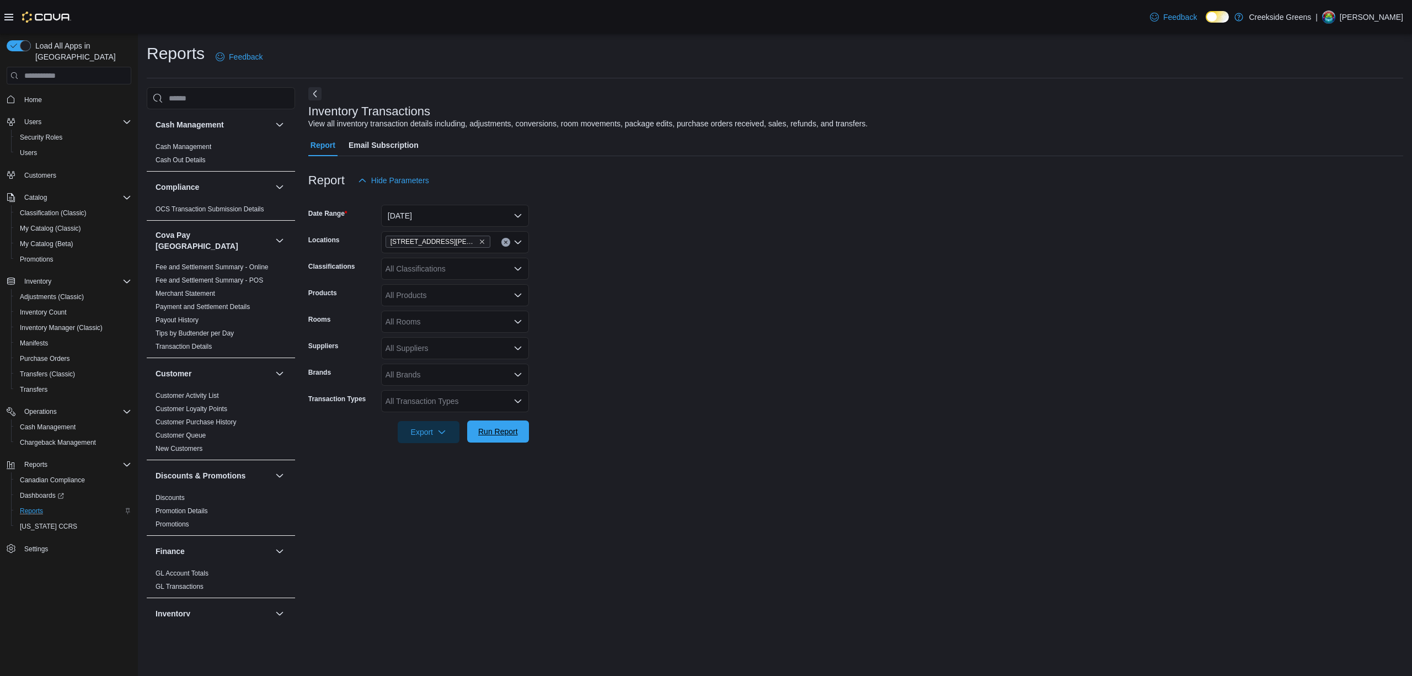
click at [505, 441] on span "Run Report" at bounding box center [498, 431] width 49 height 22
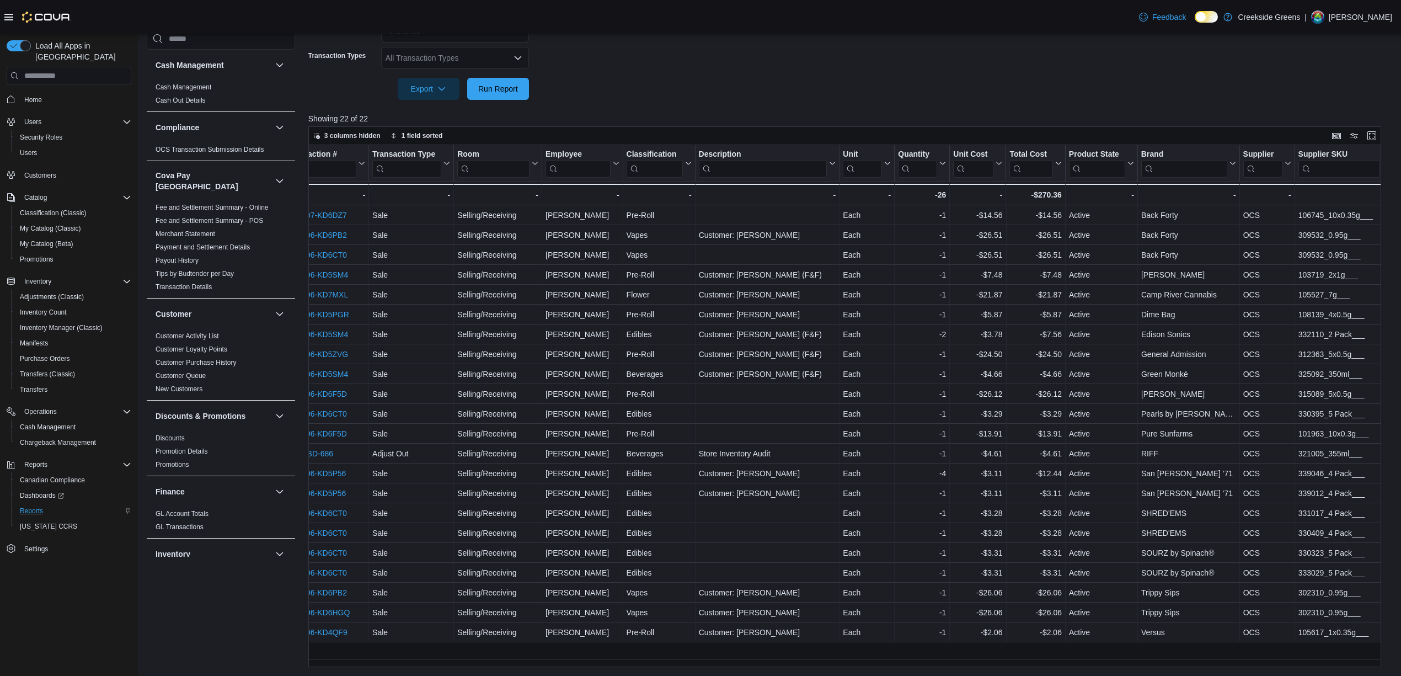
scroll to position [0, 168]
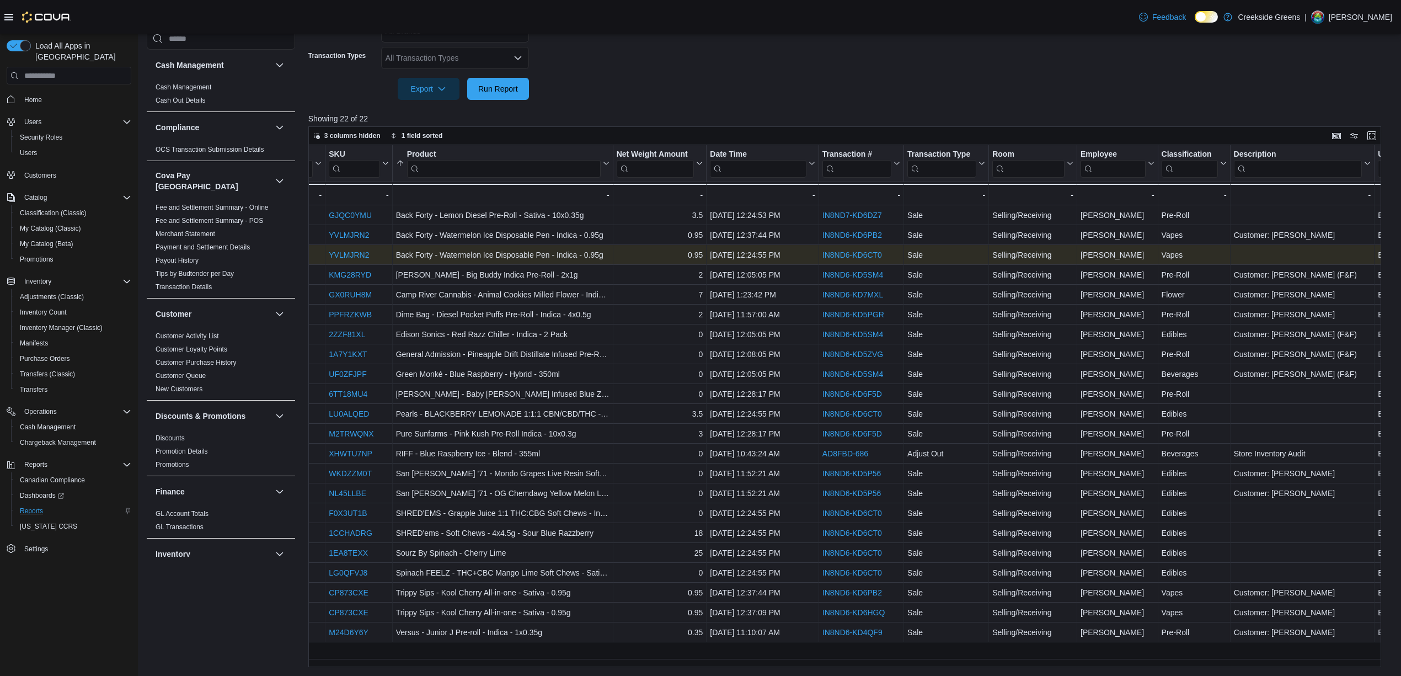
click at [861, 252] on link "IN8ND6-KD6CT0" at bounding box center [853, 254] width 60 height 9
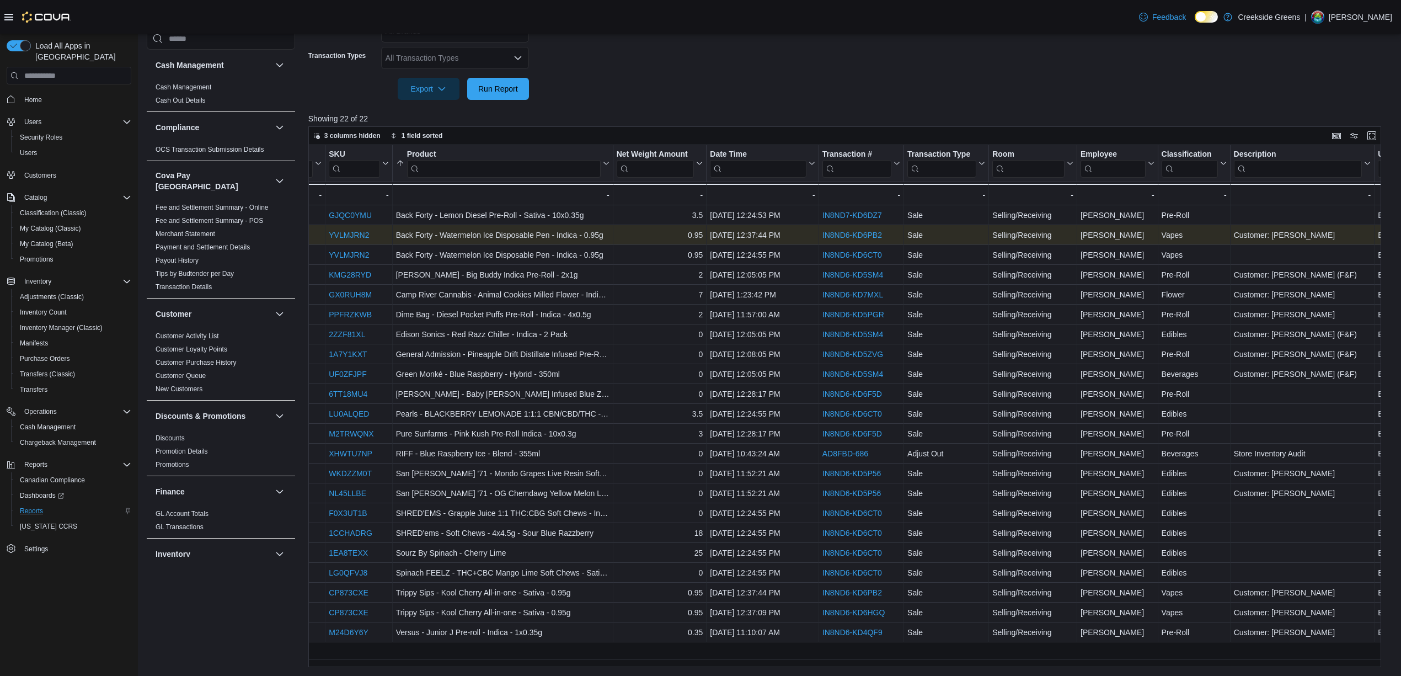
click at [840, 234] on link "IN8ND6-KD6PB2" at bounding box center [853, 235] width 60 height 9
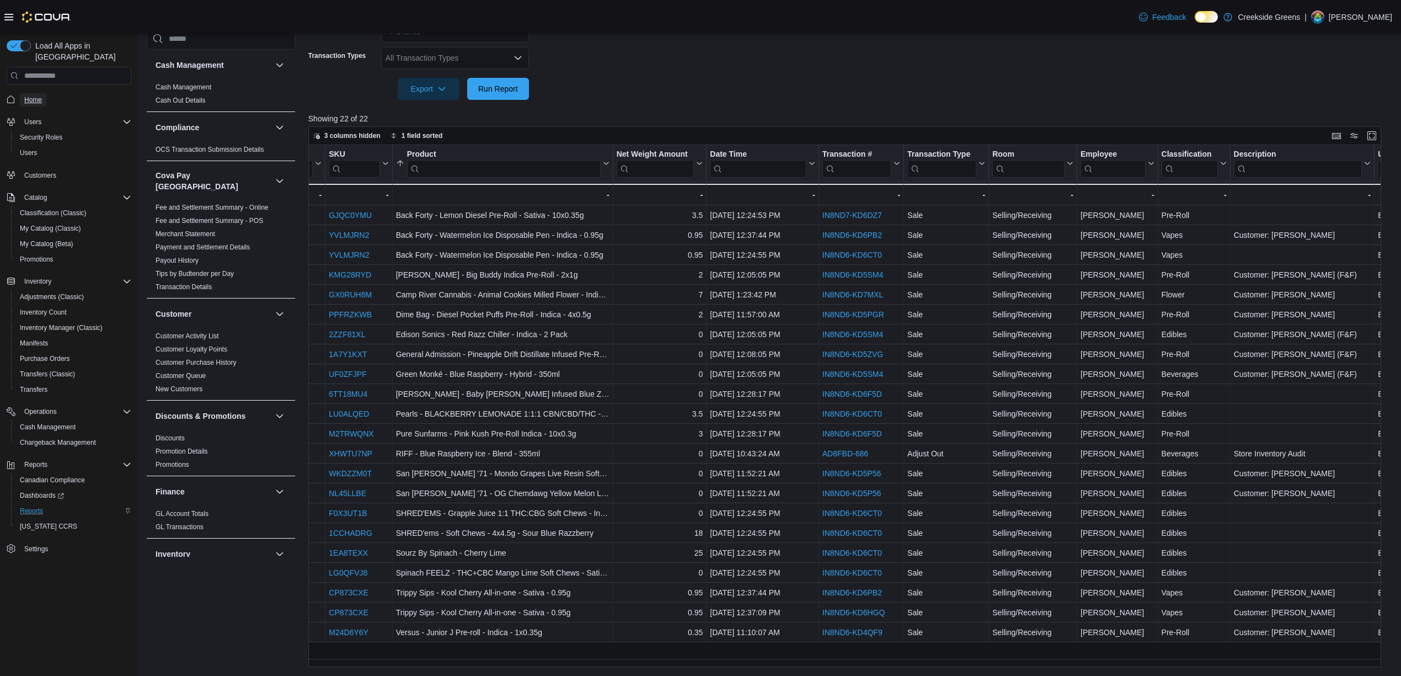
click at [30, 95] on span "Home" at bounding box center [33, 99] width 18 height 9
